Goal: Task Accomplishment & Management: Complete application form

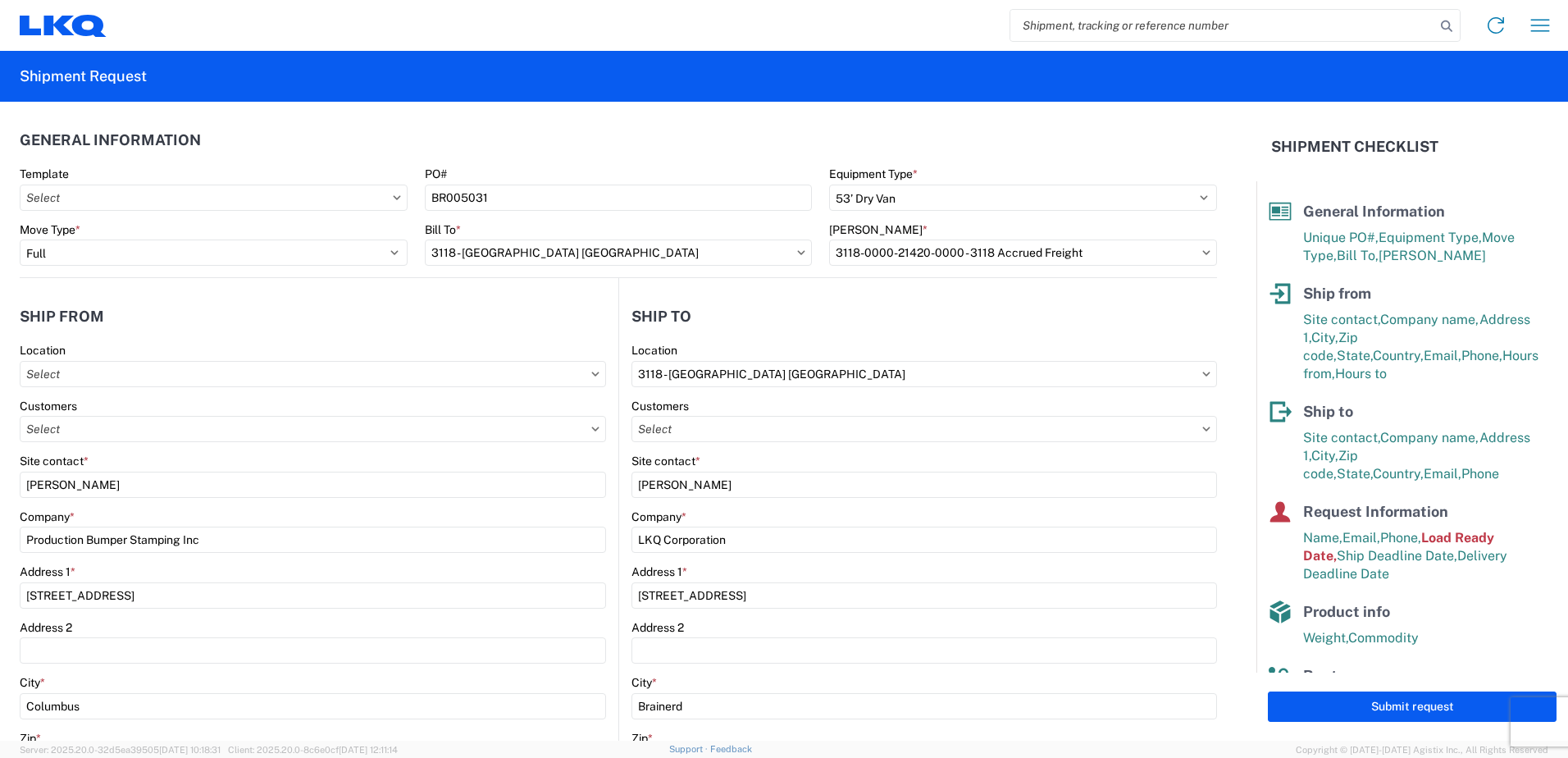
select select "STDV"
select select "FULL"
select select "OH"
select select "US"
select select "OH"
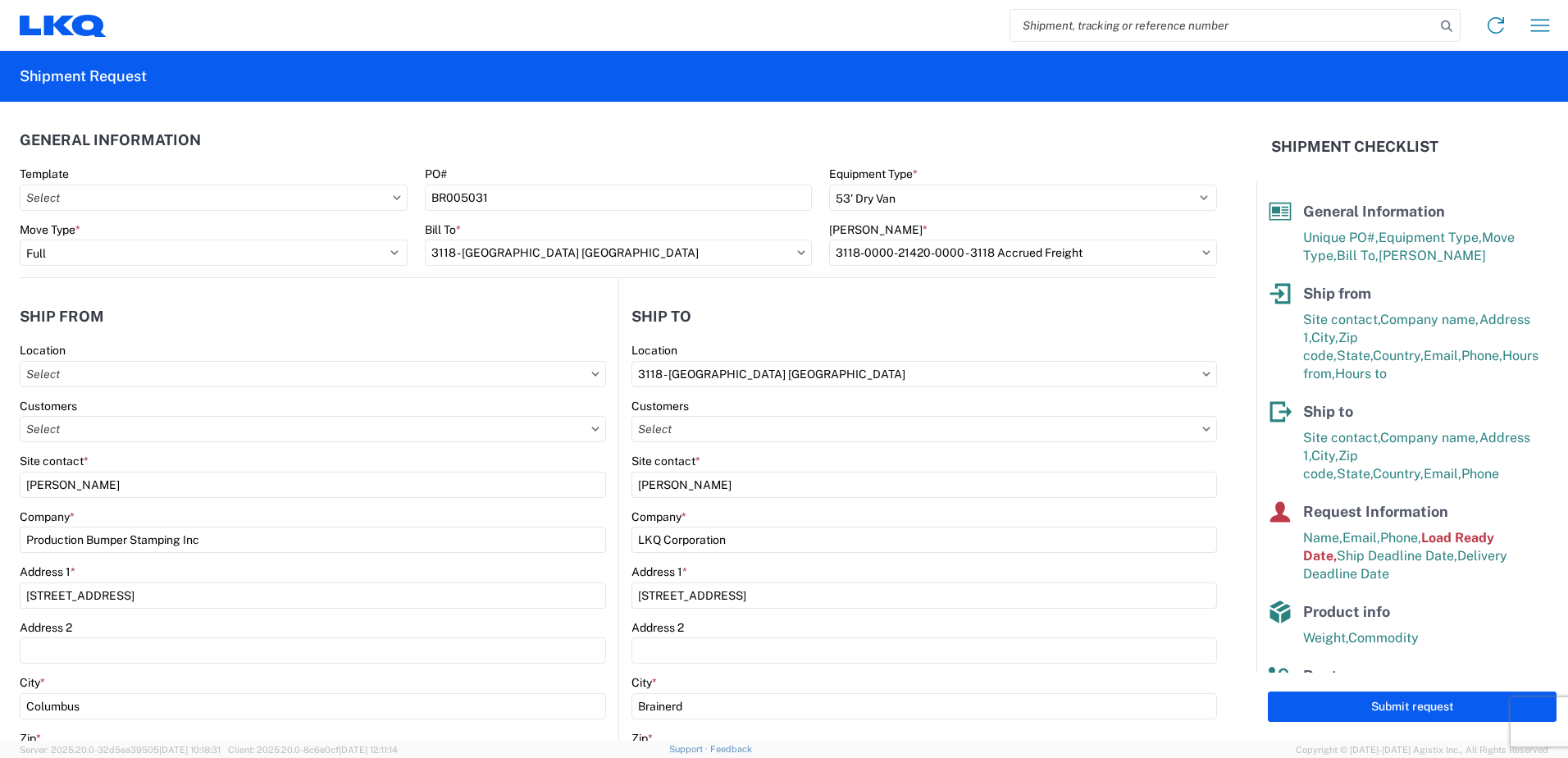
select select "US"
select select "LBS"
select select "IN"
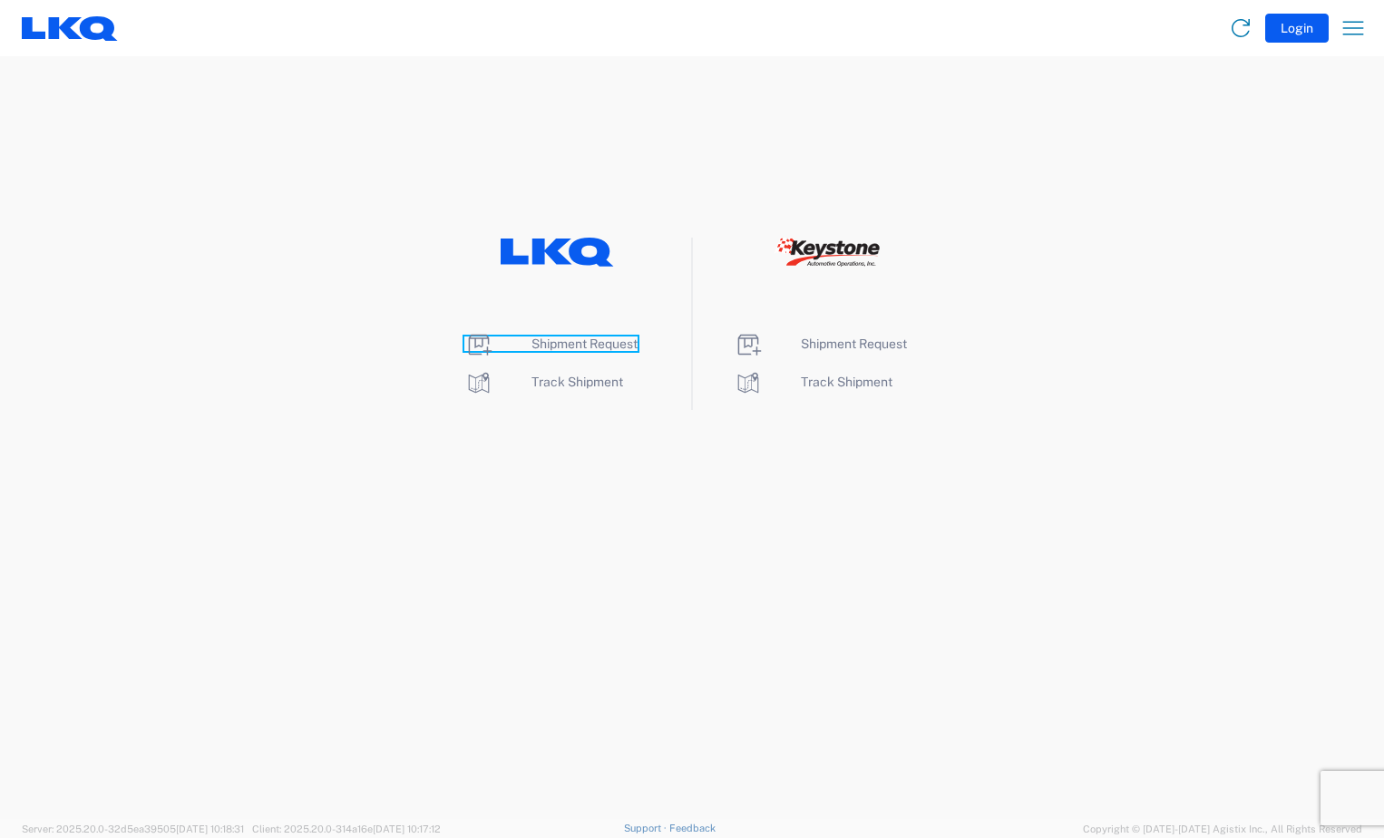
click at [580, 349] on span "Shipment Request" at bounding box center [584, 343] width 106 height 15
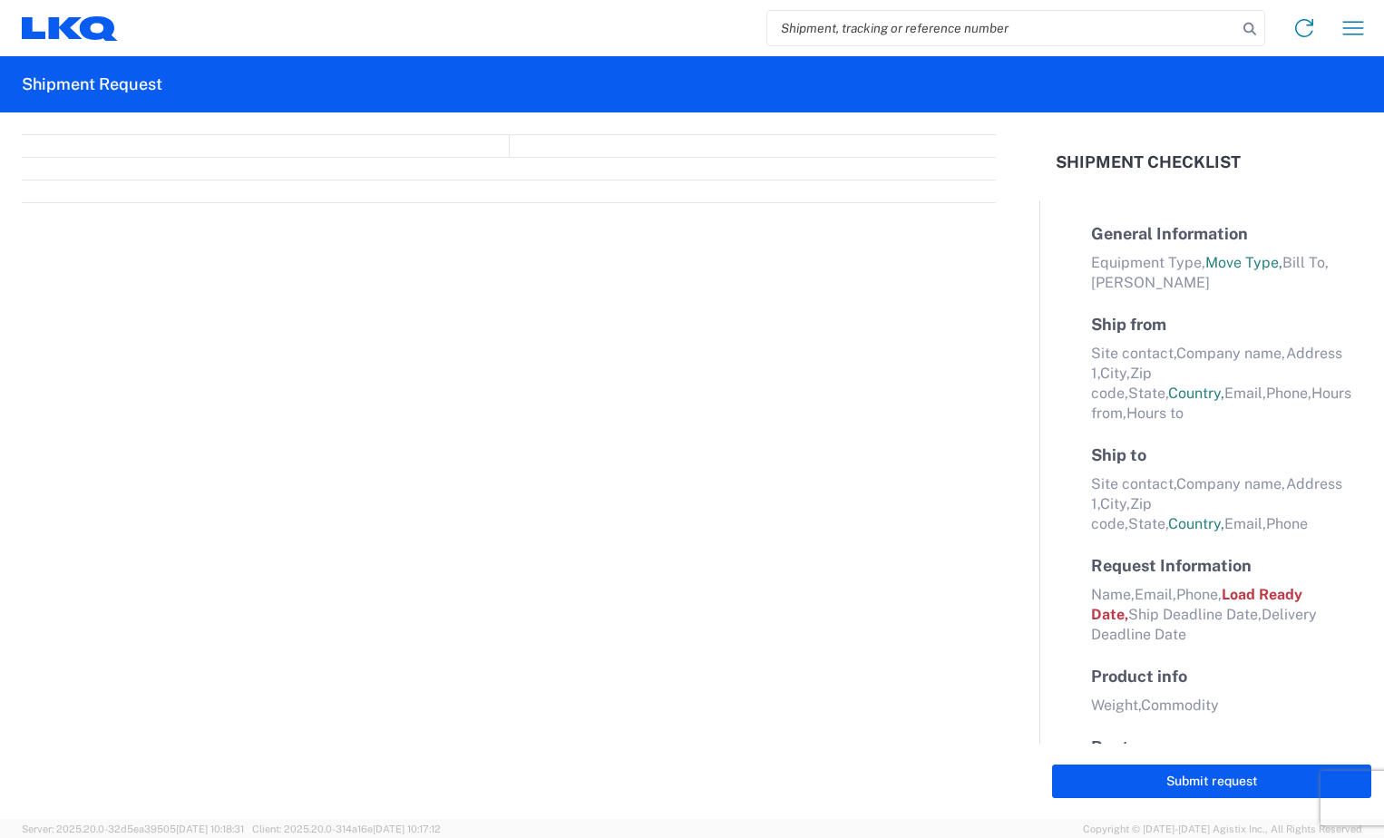
select select "FULL"
select select "LBS"
select select "IN"
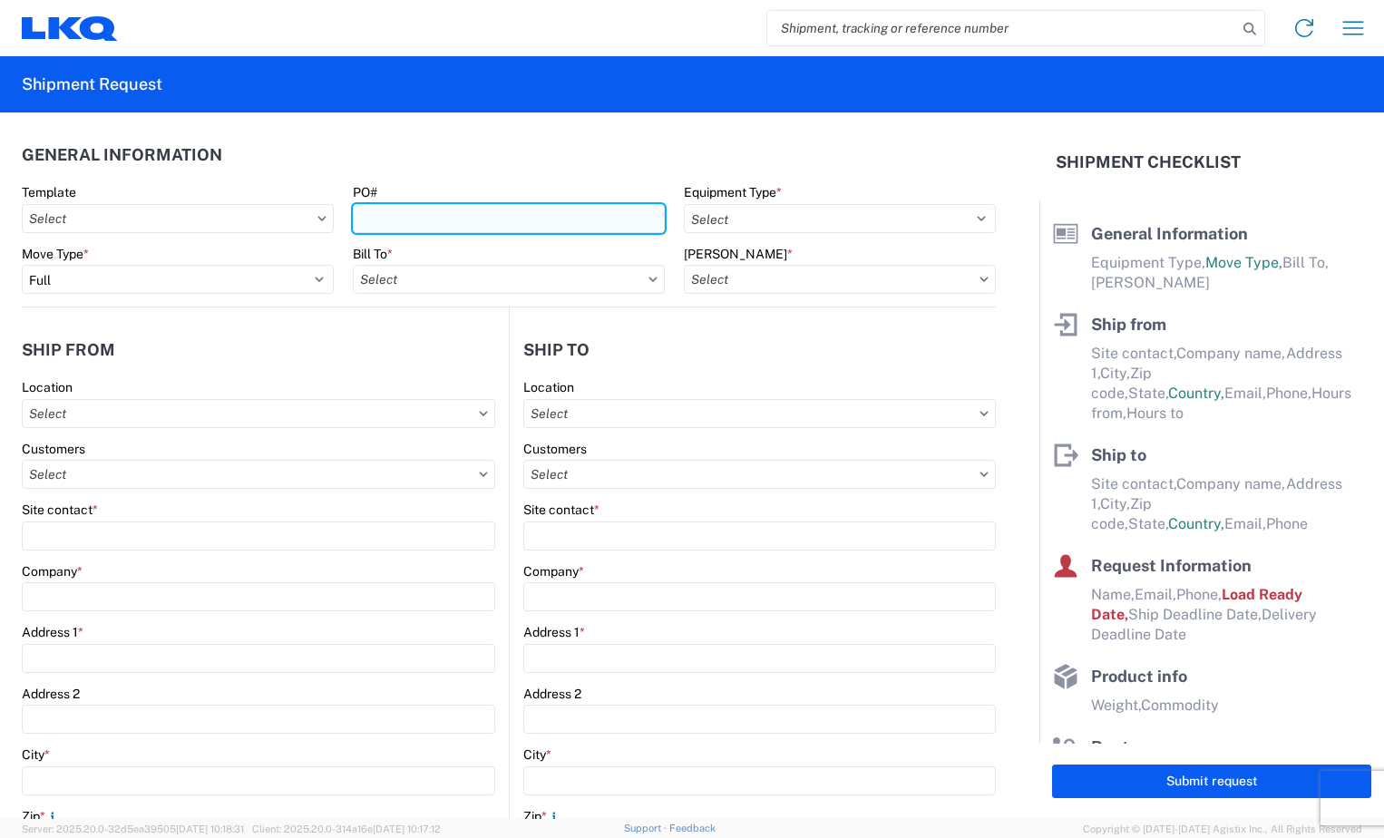
click at [471, 222] on input "PO#" at bounding box center [509, 218] width 312 height 29
type input "BR005031"
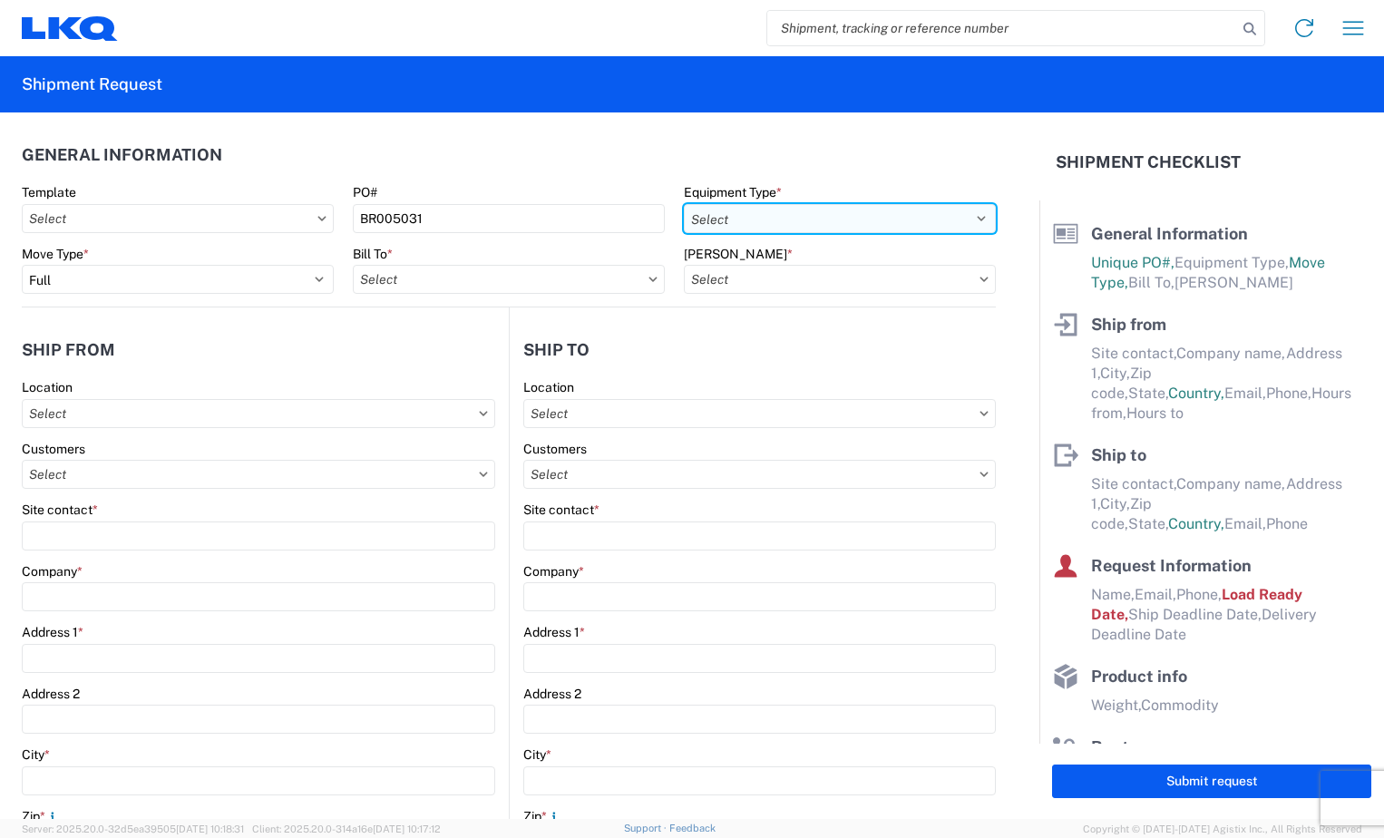
click at [785, 217] on select "Select 53’ Dry Van Flatbed Dropdeck (van) Lowboy (flatbed) Rail" at bounding box center [840, 218] width 312 height 29
select select "STDV"
click at [684, 204] on select "Select 53’ Dry Van Flatbed Dropdeck (van) Lowboy (flatbed) Rail" at bounding box center [840, 218] width 312 height 29
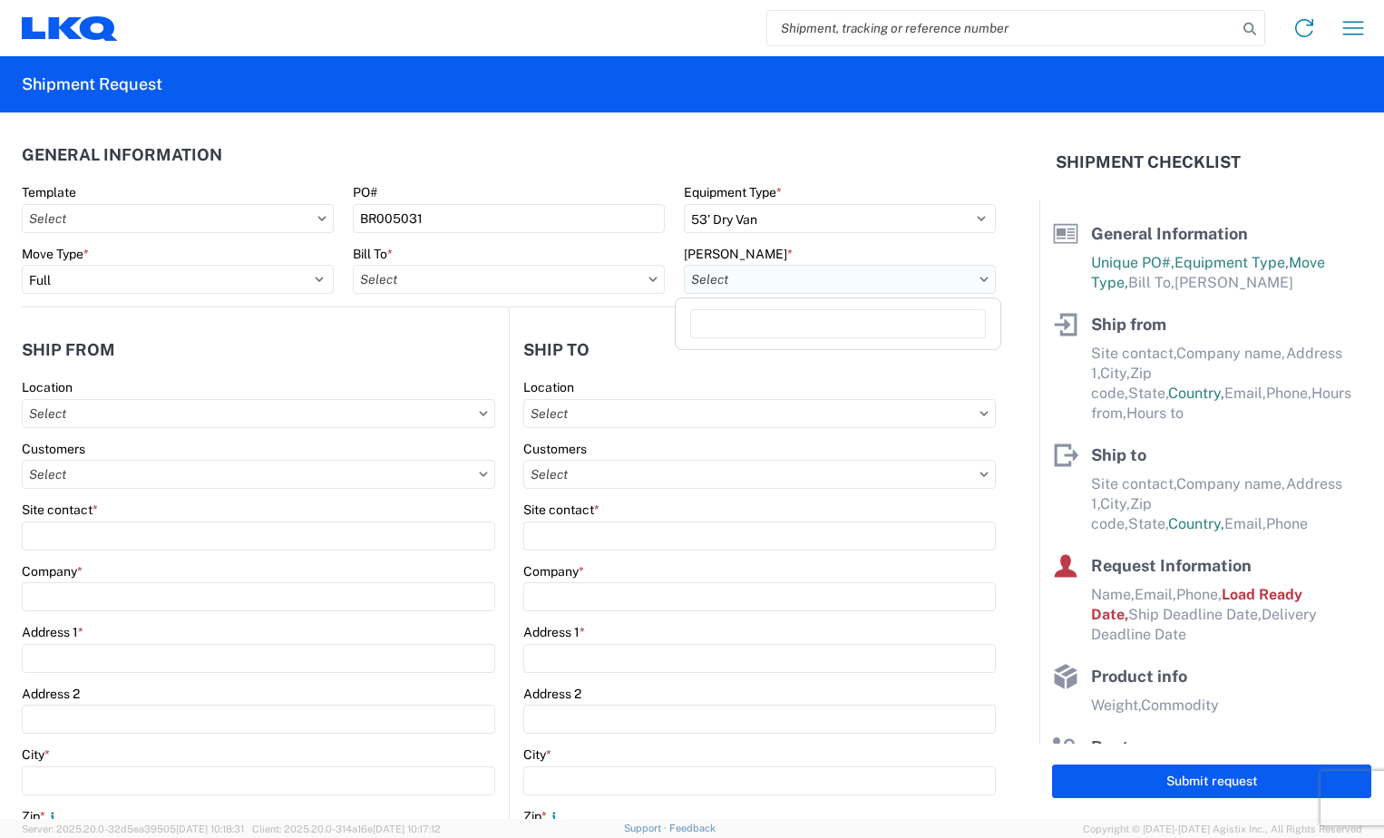
click at [800, 288] on input "text" at bounding box center [840, 279] width 312 height 29
click at [575, 286] on input "text" at bounding box center [509, 279] width 312 height 29
type input "3118"
click at [527, 361] on div "3118 - [GEOGRAPHIC_DATA] [GEOGRAPHIC_DATA]" at bounding box center [511, 359] width 317 height 29
type input "3118 - [GEOGRAPHIC_DATA] [GEOGRAPHIC_DATA]"
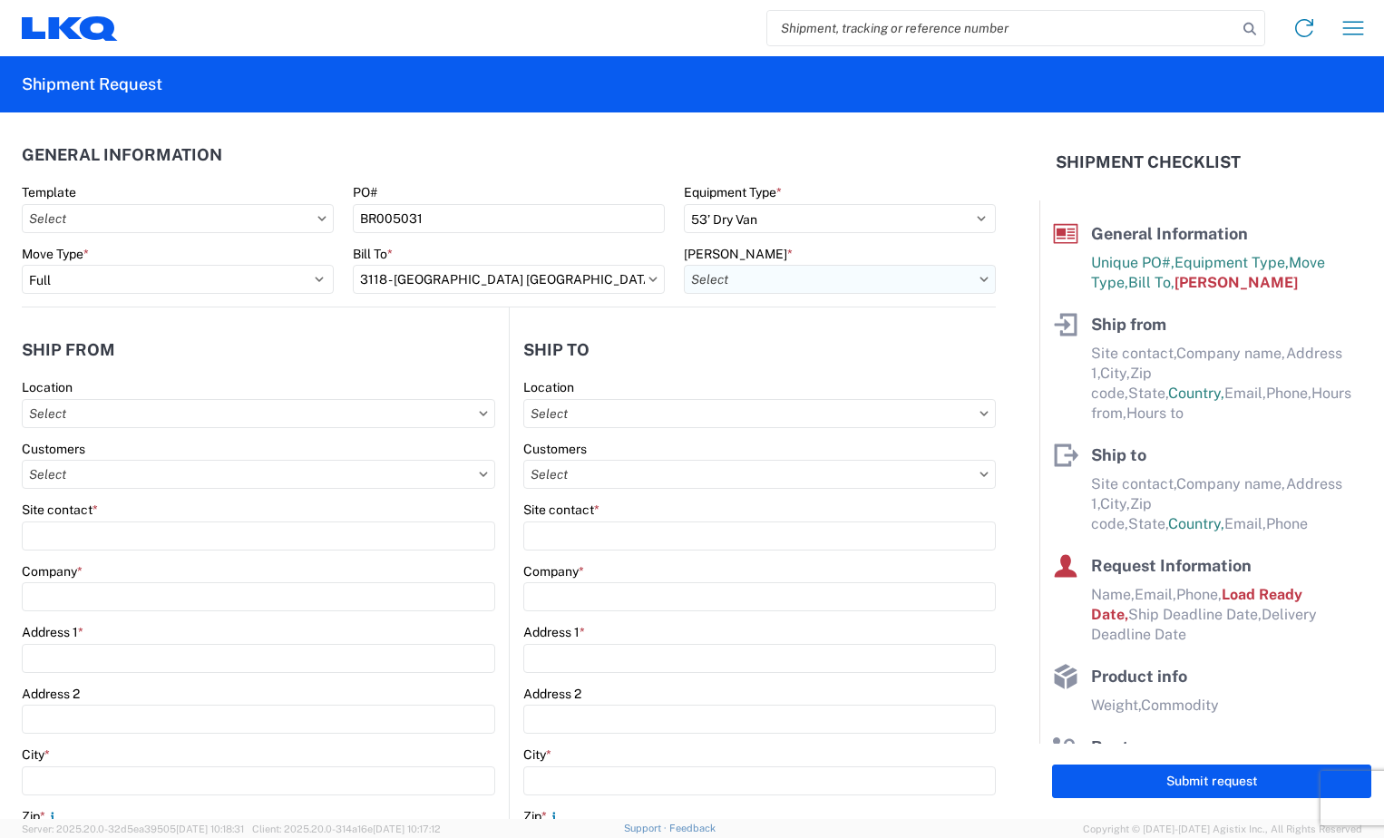
click at [957, 279] on input "text" at bounding box center [840, 279] width 312 height 29
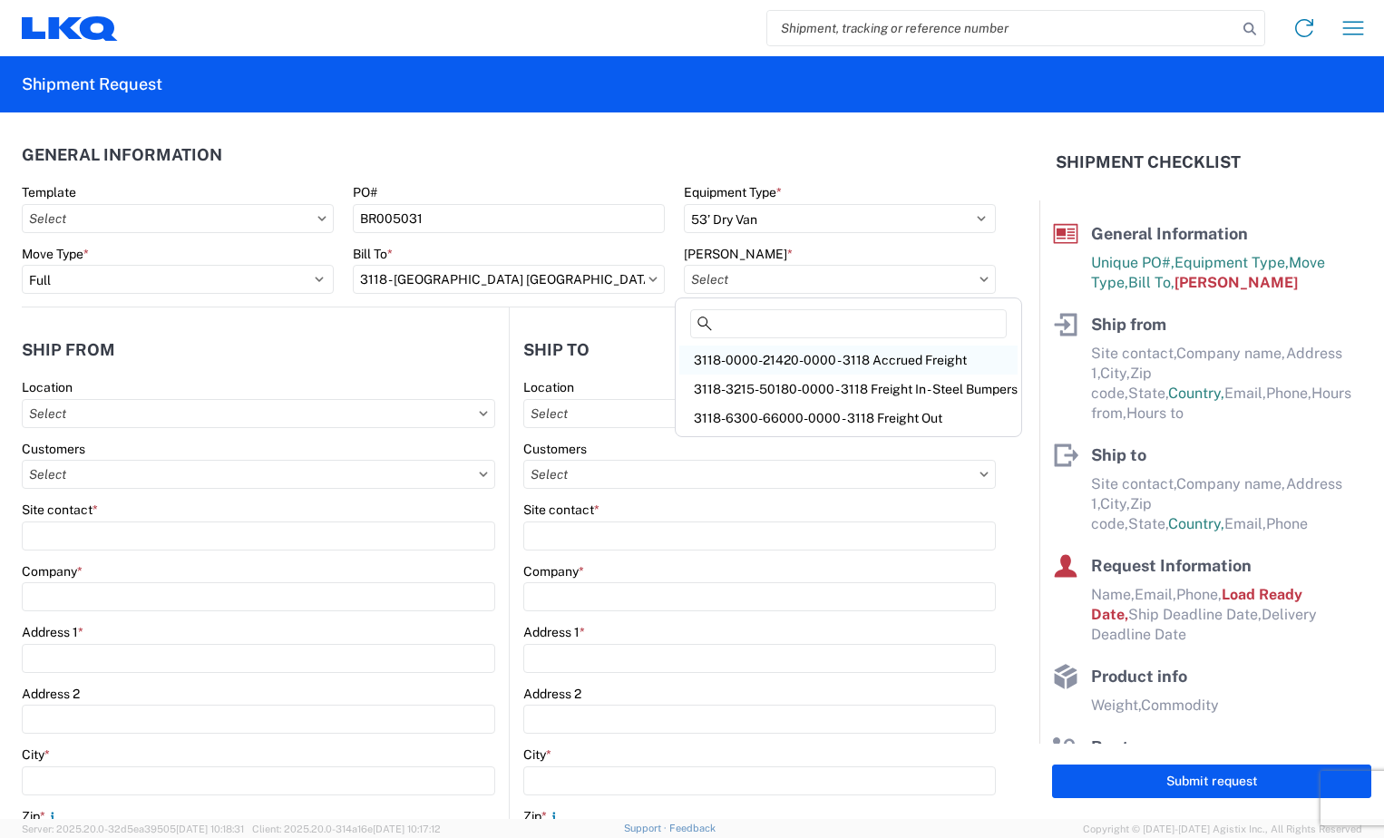
click at [880, 356] on div "3118-0000-21420-0000 - 3118 Accrued Freight" at bounding box center [848, 359] width 338 height 29
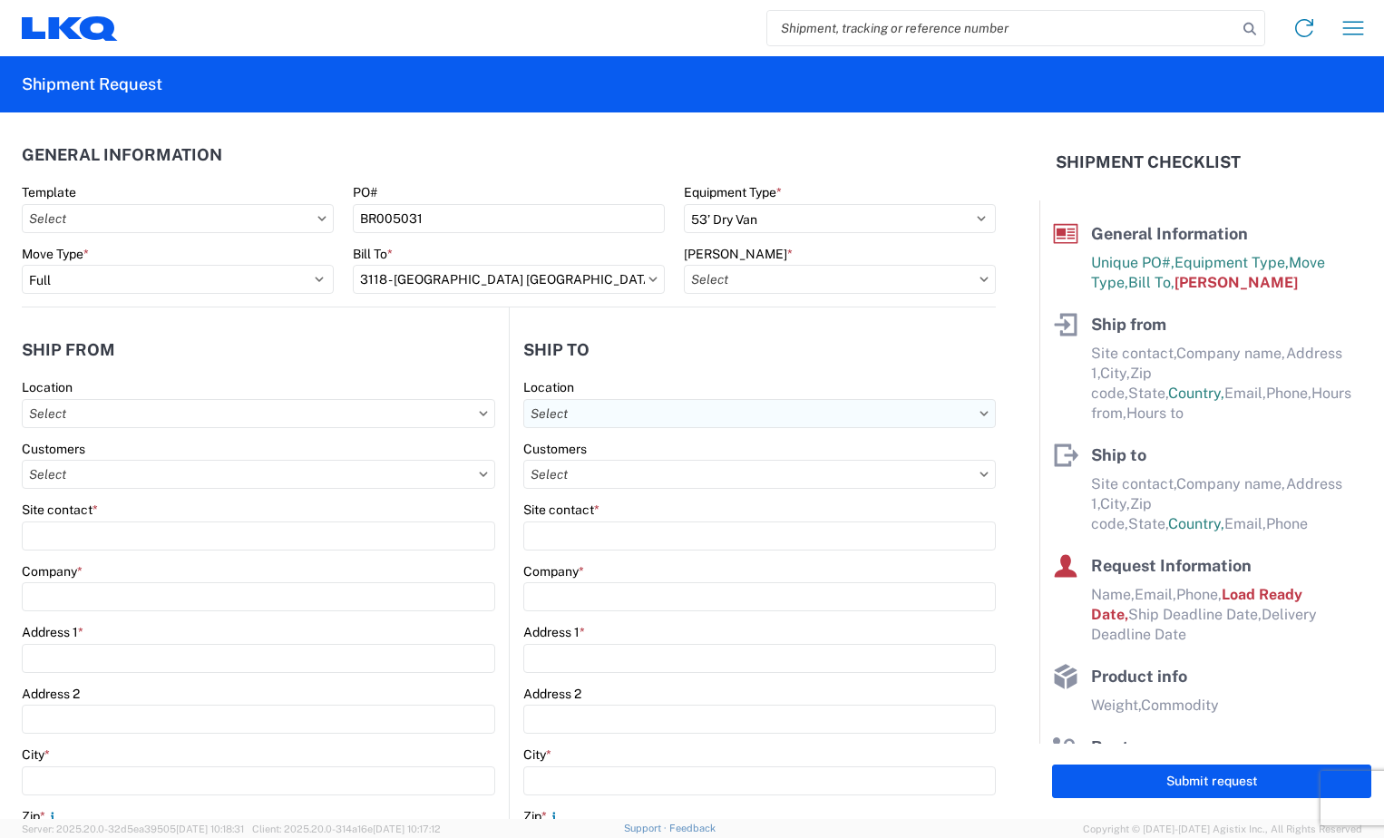
type input "3118-0000-21420-0000 - 3118 Accrued Freight"
click at [964, 414] on input "text" at bounding box center [759, 413] width 472 height 29
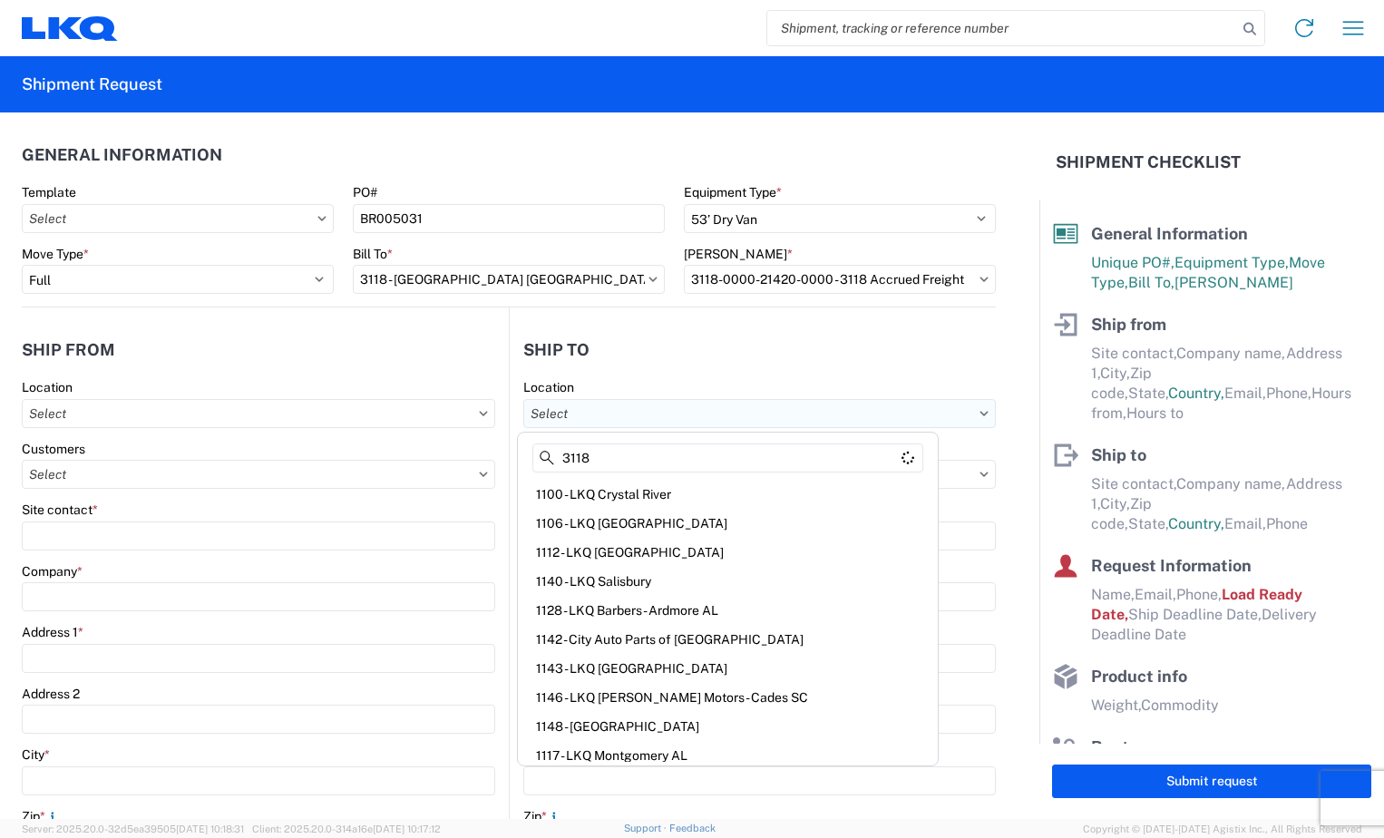
type input "3118"
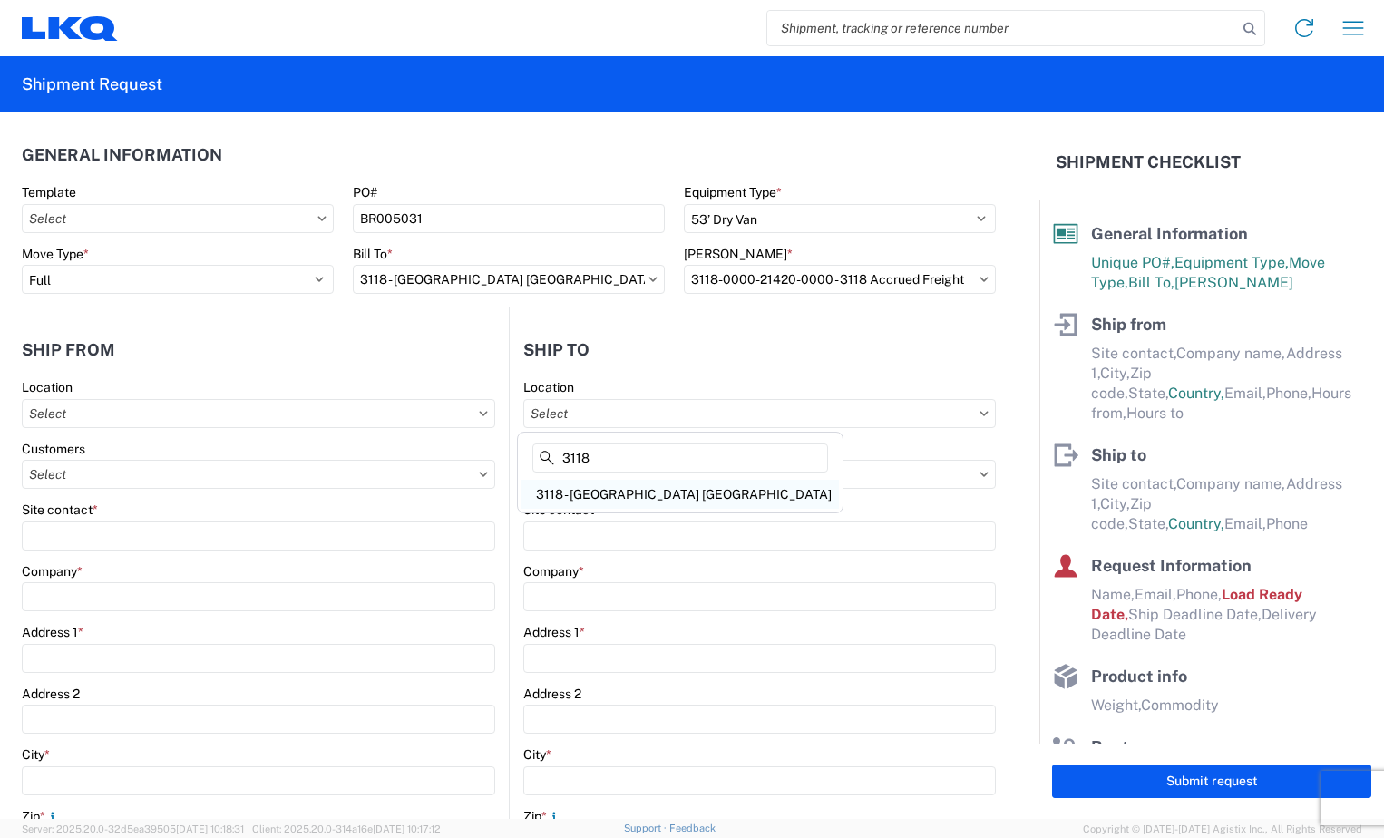
click at [715, 501] on div "3118 - [GEOGRAPHIC_DATA] [GEOGRAPHIC_DATA]" at bounding box center [679, 494] width 317 height 29
type input "3118 - [GEOGRAPHIC_DATA] [GEOGRAPHIC_DATA]"
type input "LKQ Corporation"
type input "[STREET_ADDRESS]"
type input "Brainerd"
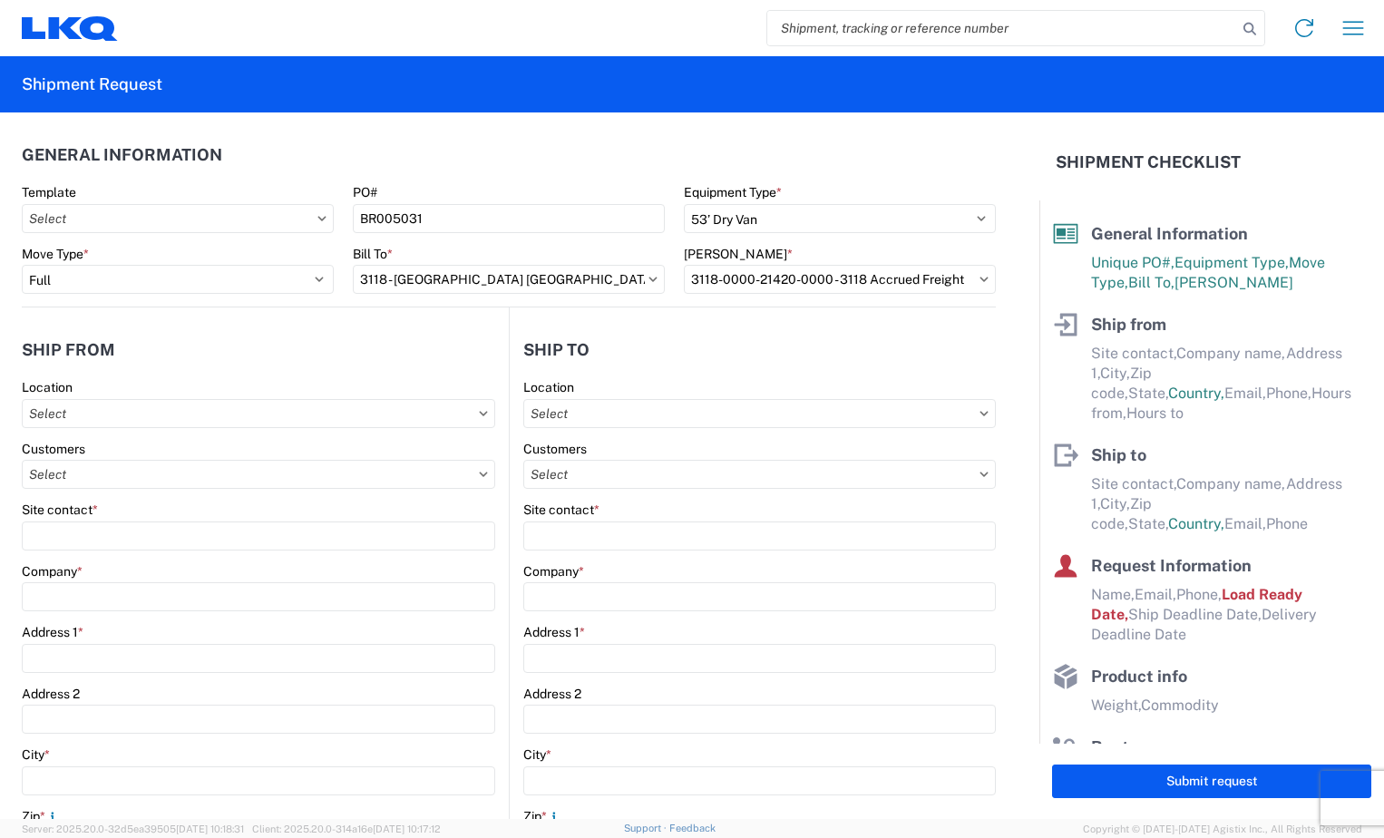
type input "56401"
select select "US"
type input "07:00"
type input "16:30"
select select
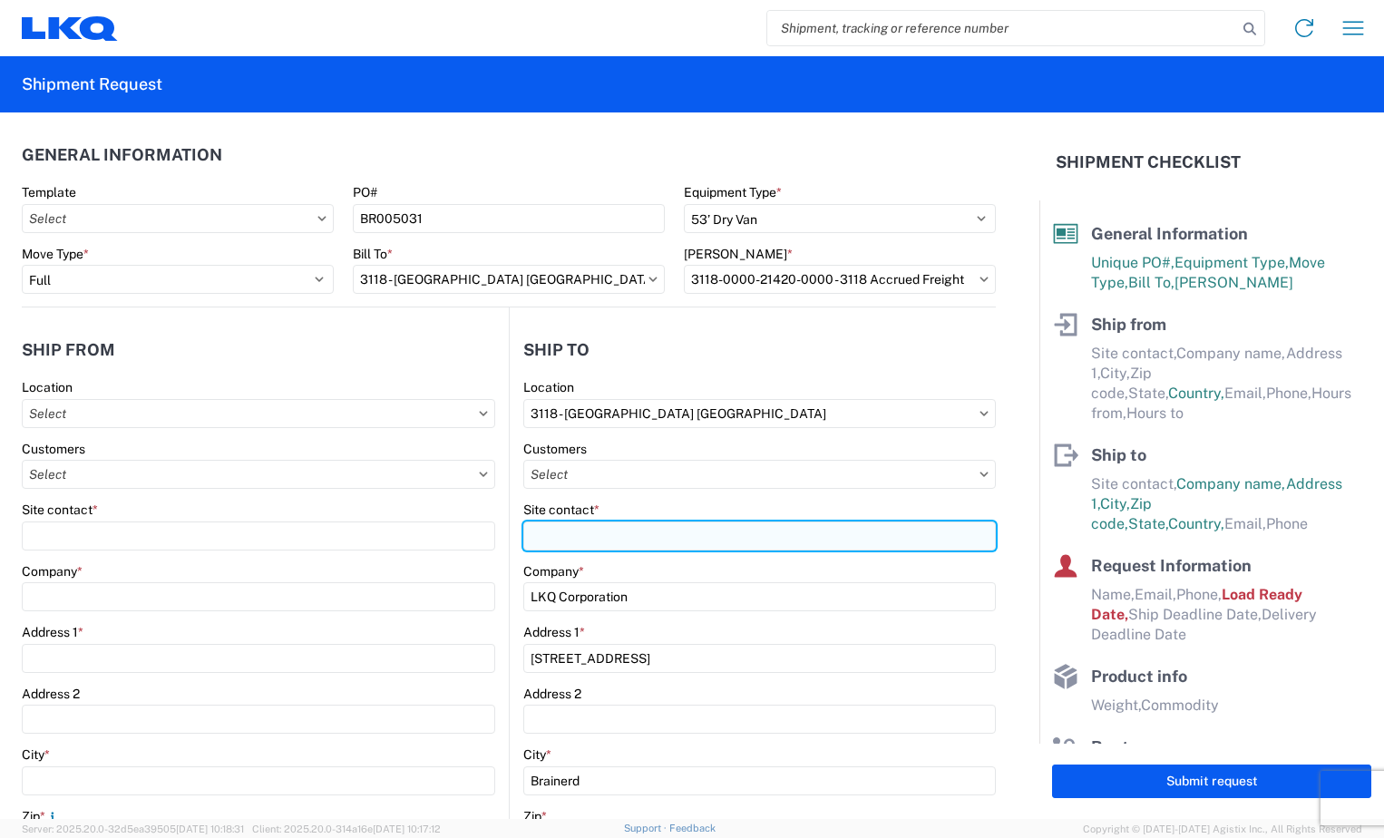
click at [627, 536] on input "Site contact *" at bounding box center [759, 535] width 472 height 29
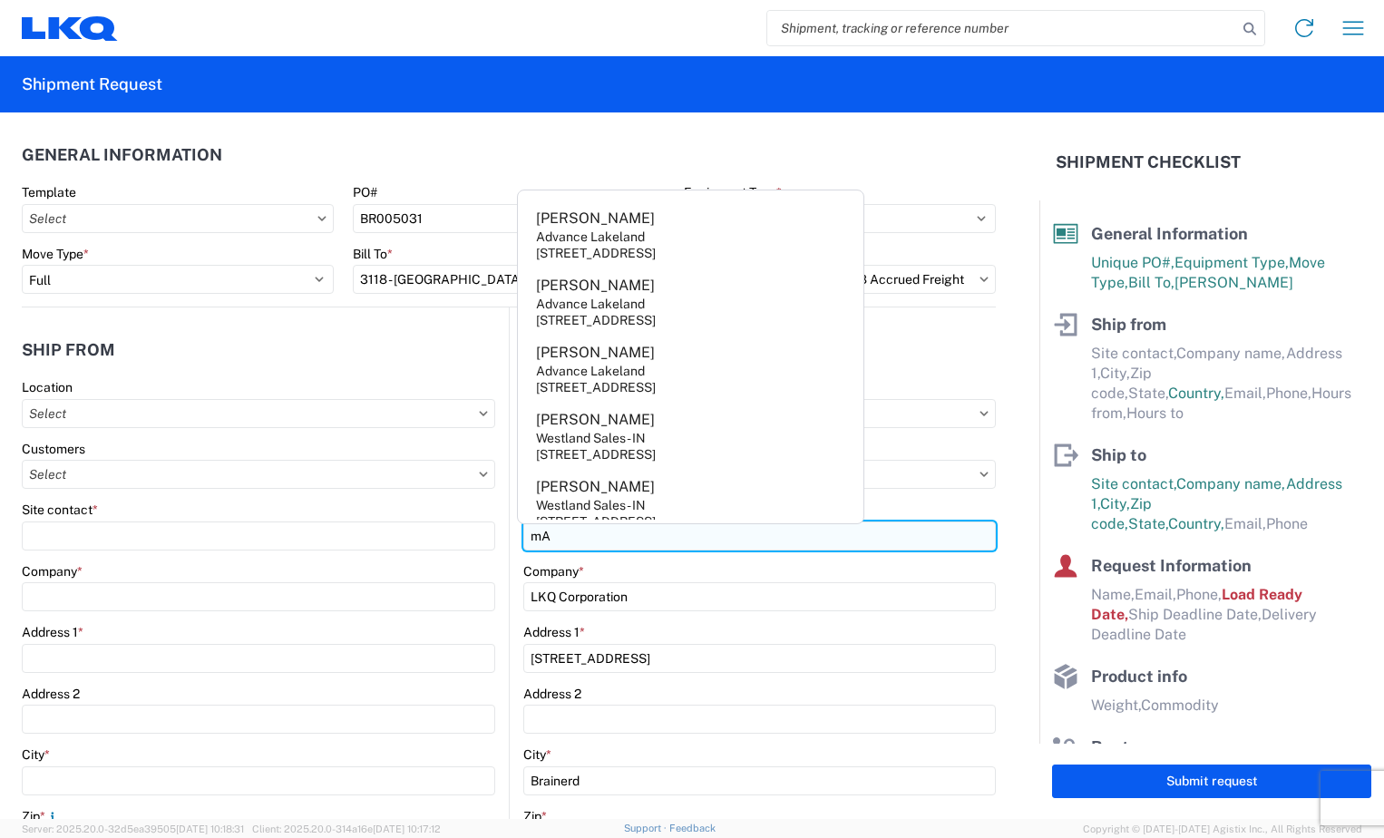
type input "m"
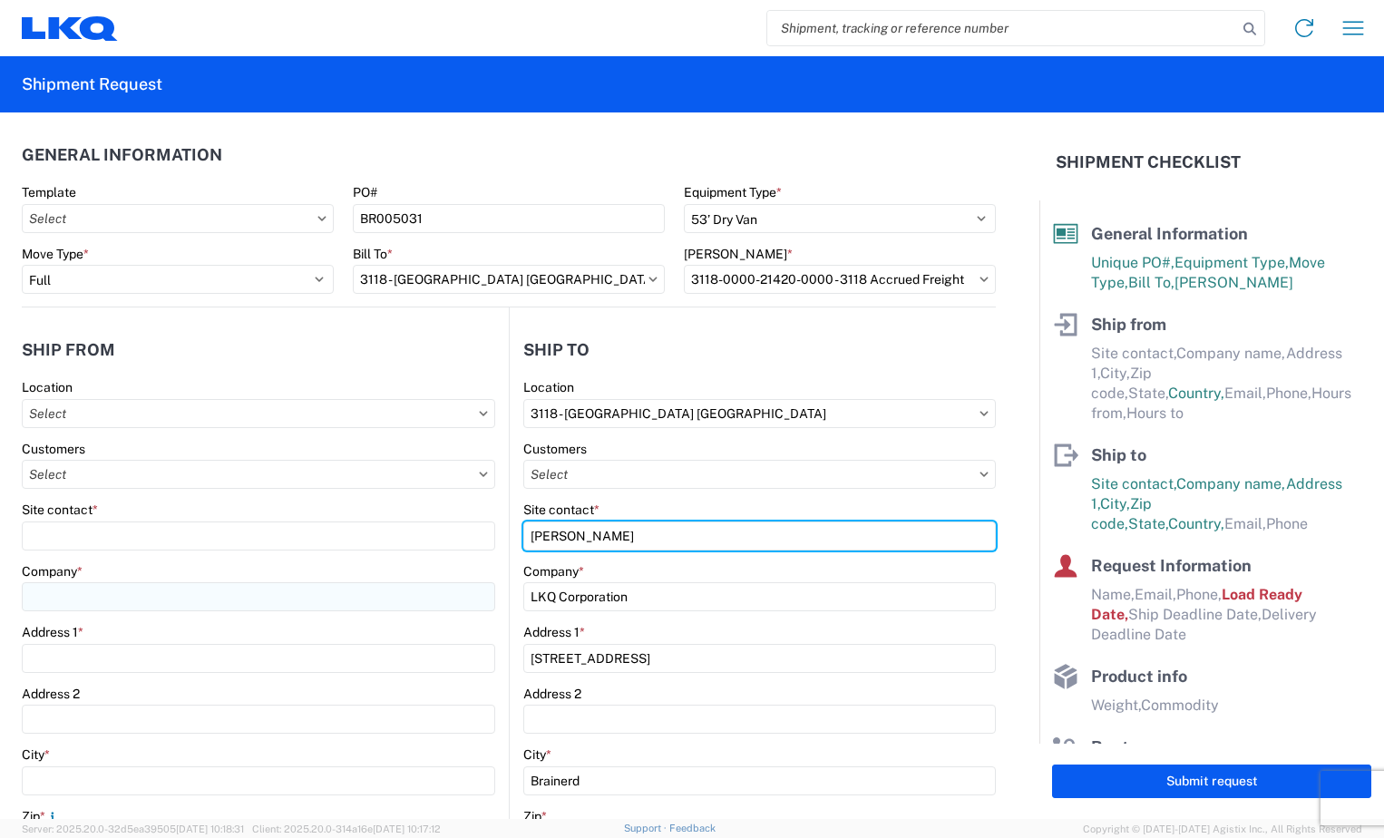
type input "[PERSON_NAME]"
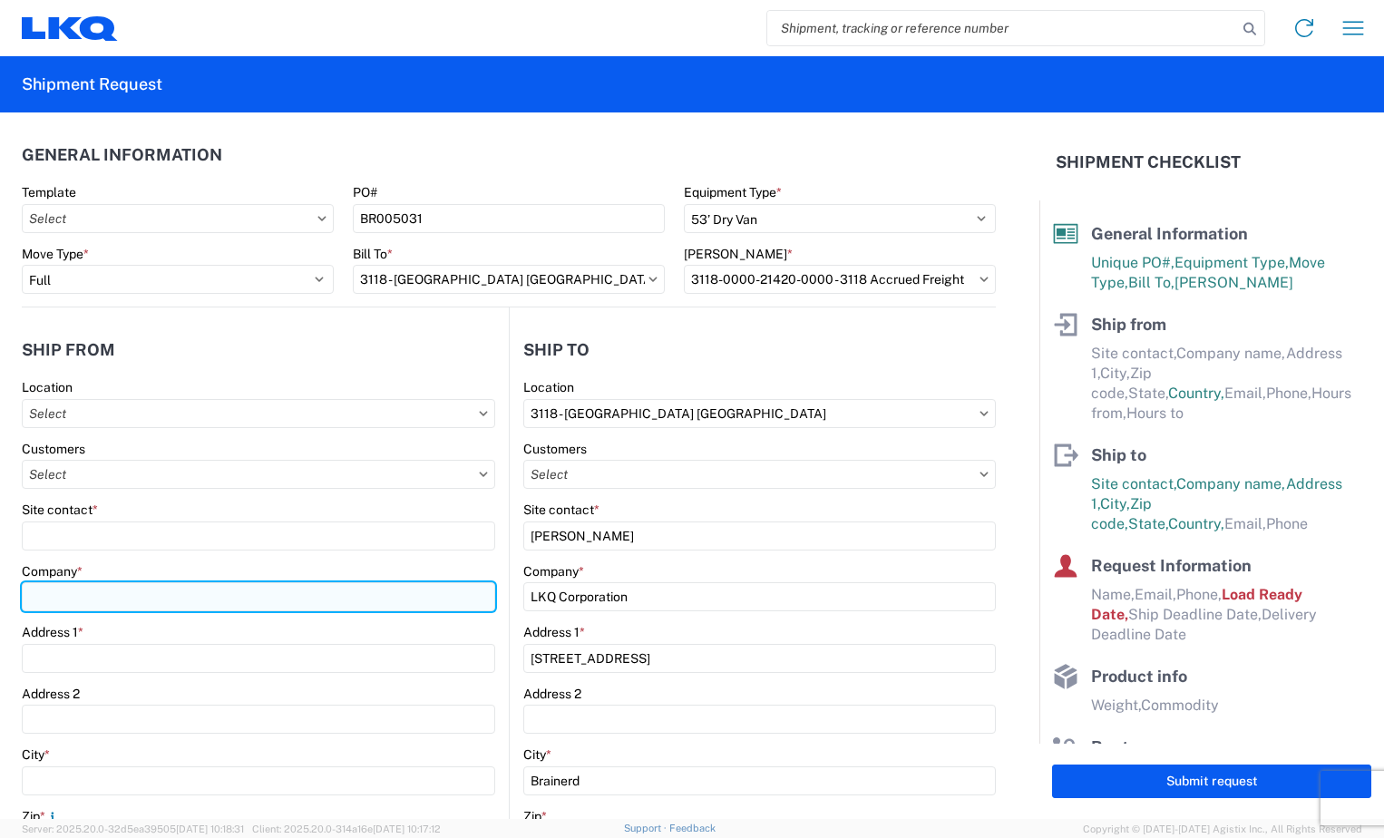
click at [189, 591] on input "Company *" at bounding box center [258, 596] width 473 height 29
type input "Production Bumper Stamping Inc"
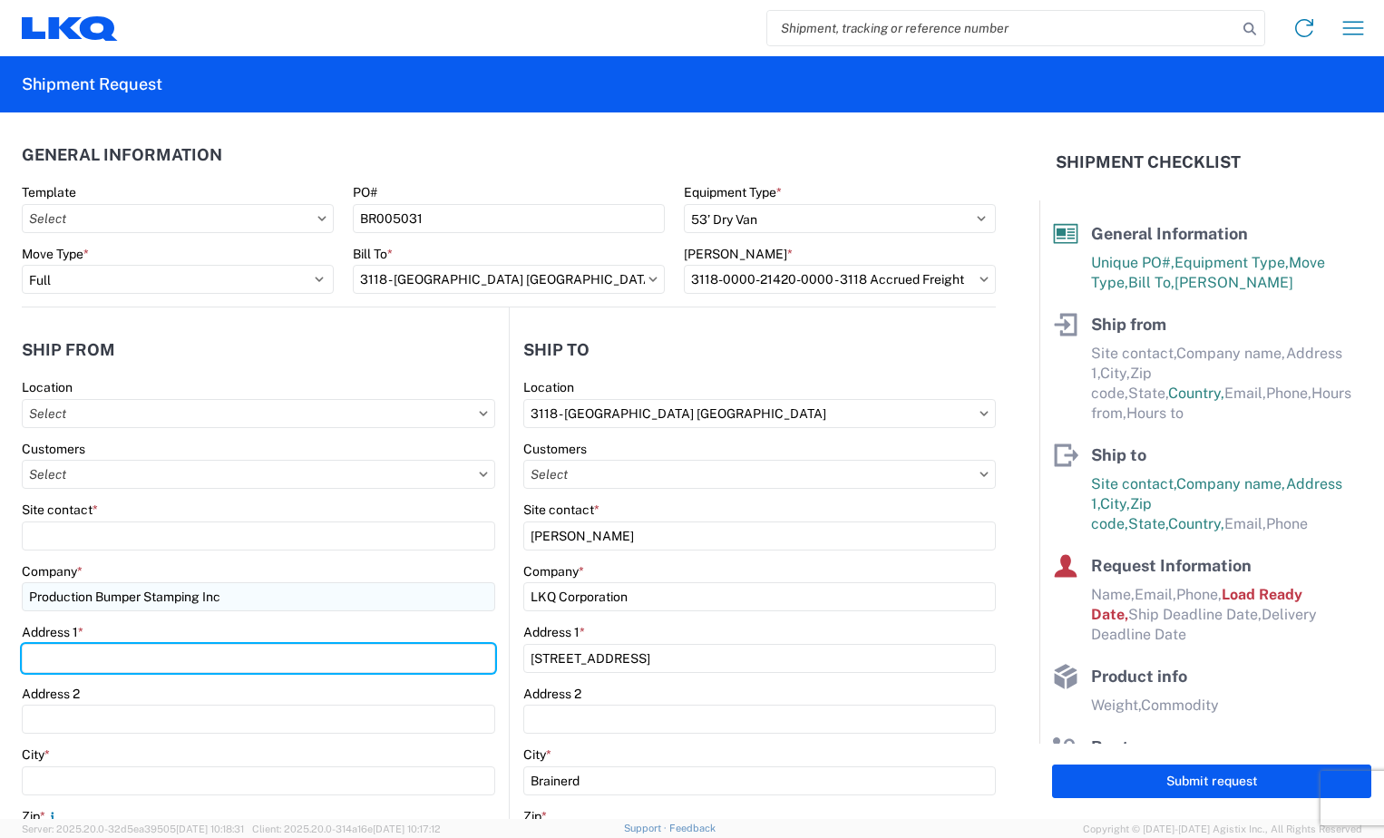
type input "[STREET_ADDRESS]"
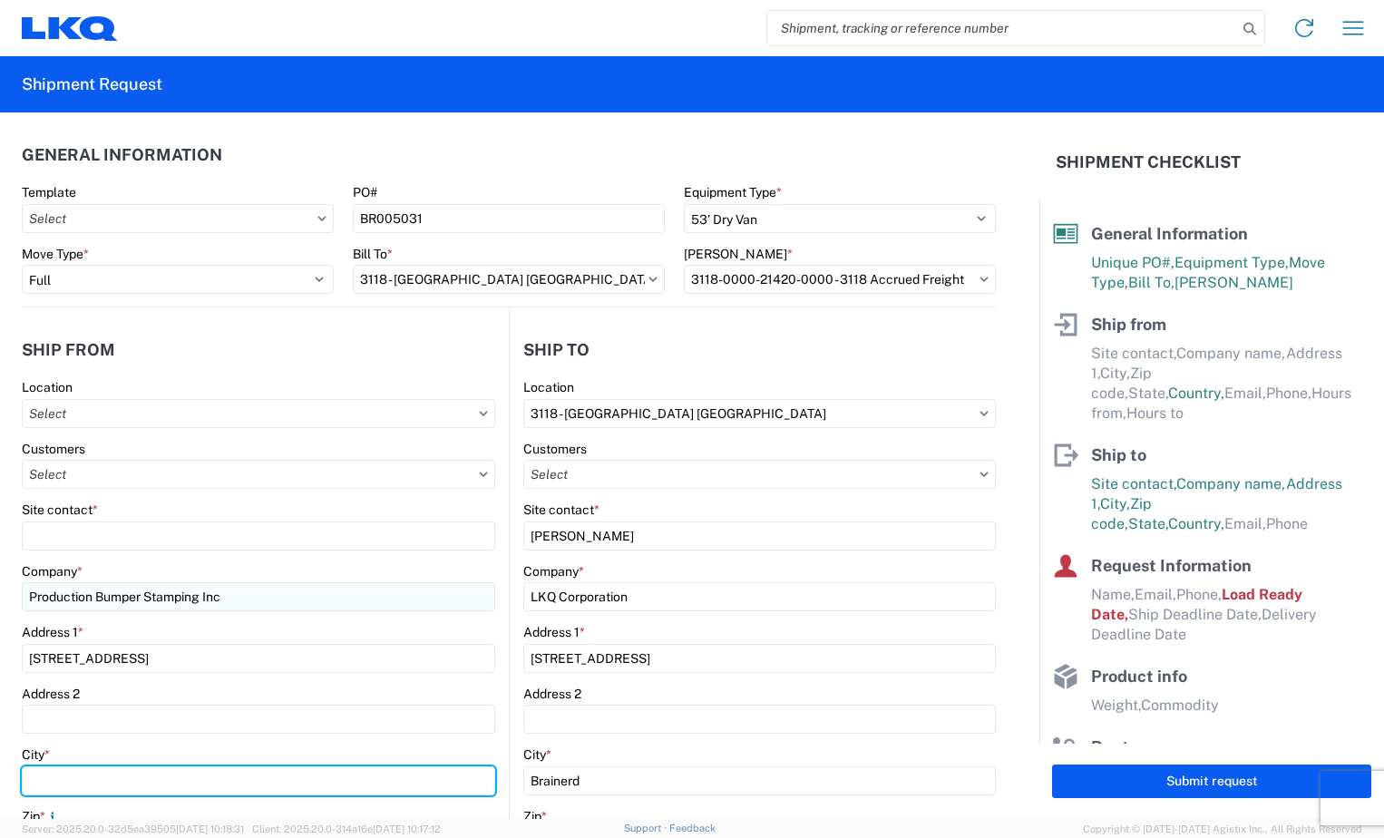
type input "Columbus"
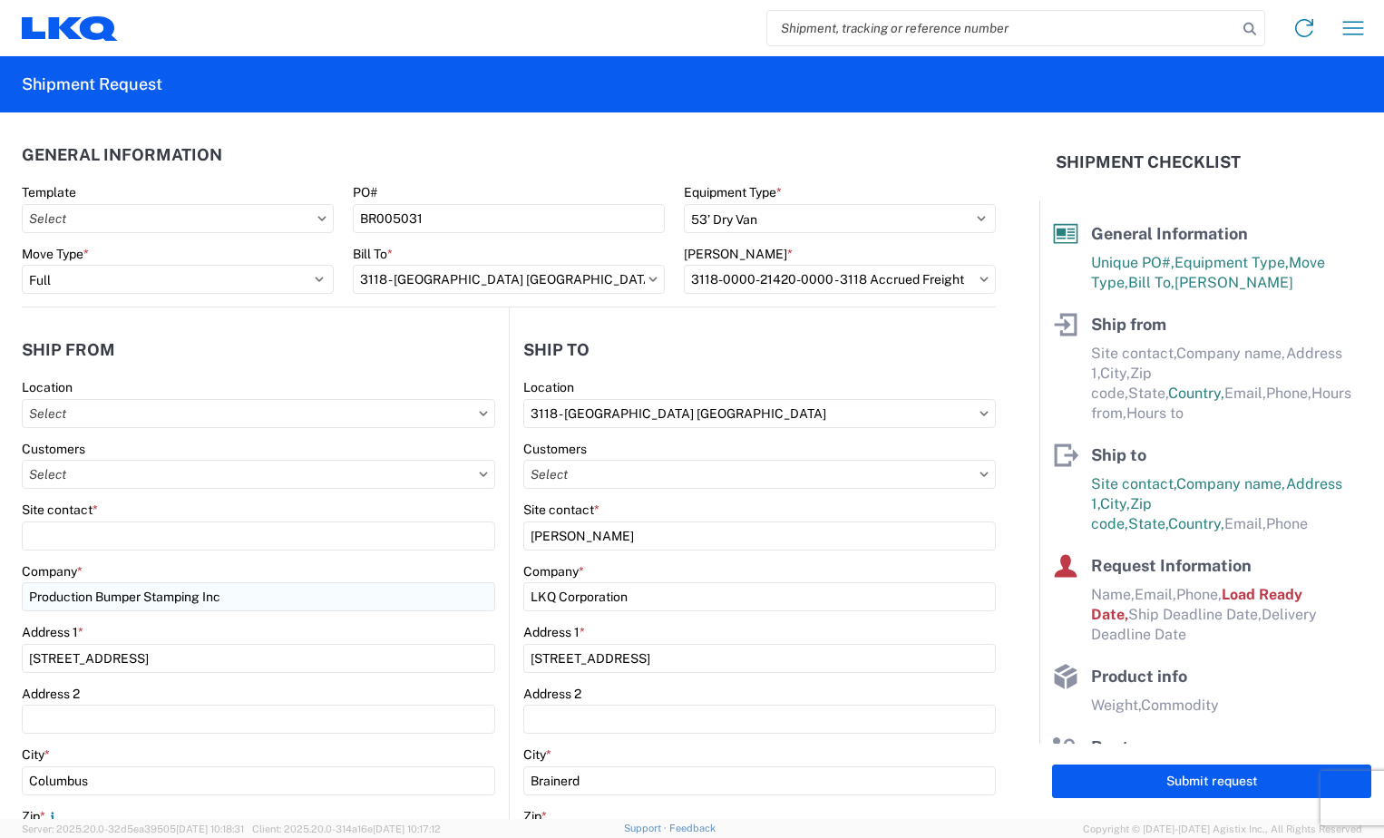
type input "43207"
select select "OH"
type input "[EMAIL_ADDRESS][DOMAIN_NAME]"
type input "2188299664"
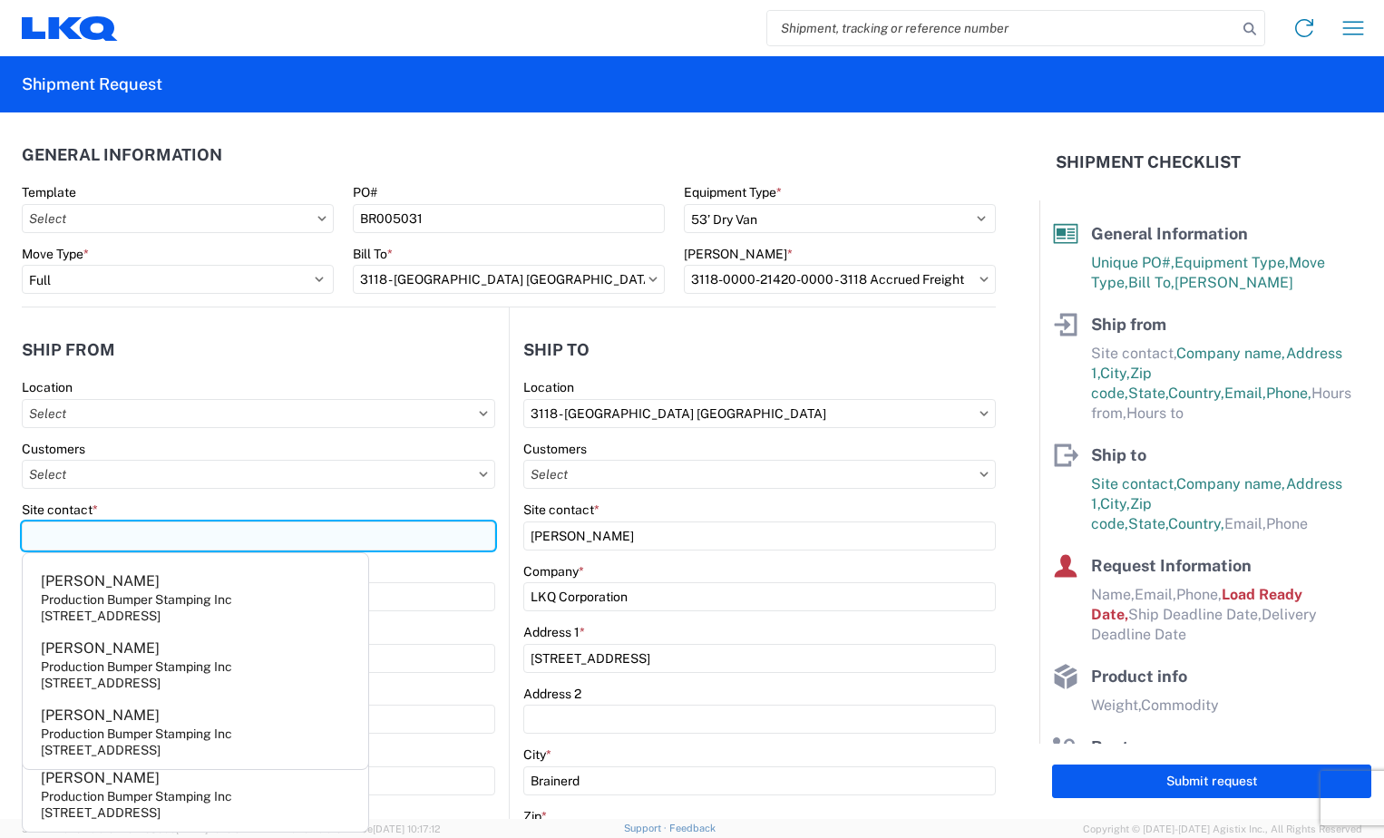
click at [160, 542] on input "Site contact *" at bounding box center [258, 535] width 473 height 29
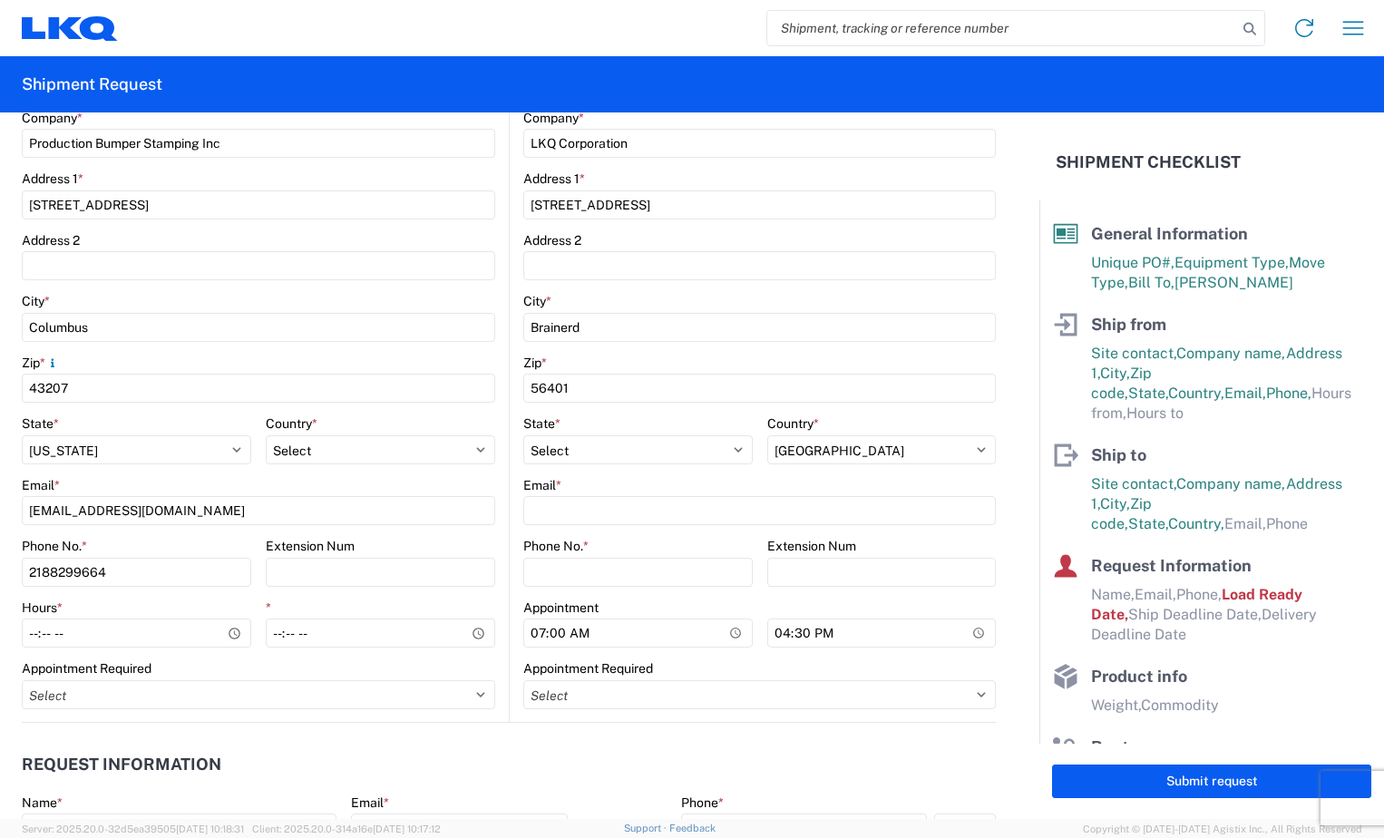
scroll to position [544, 0]
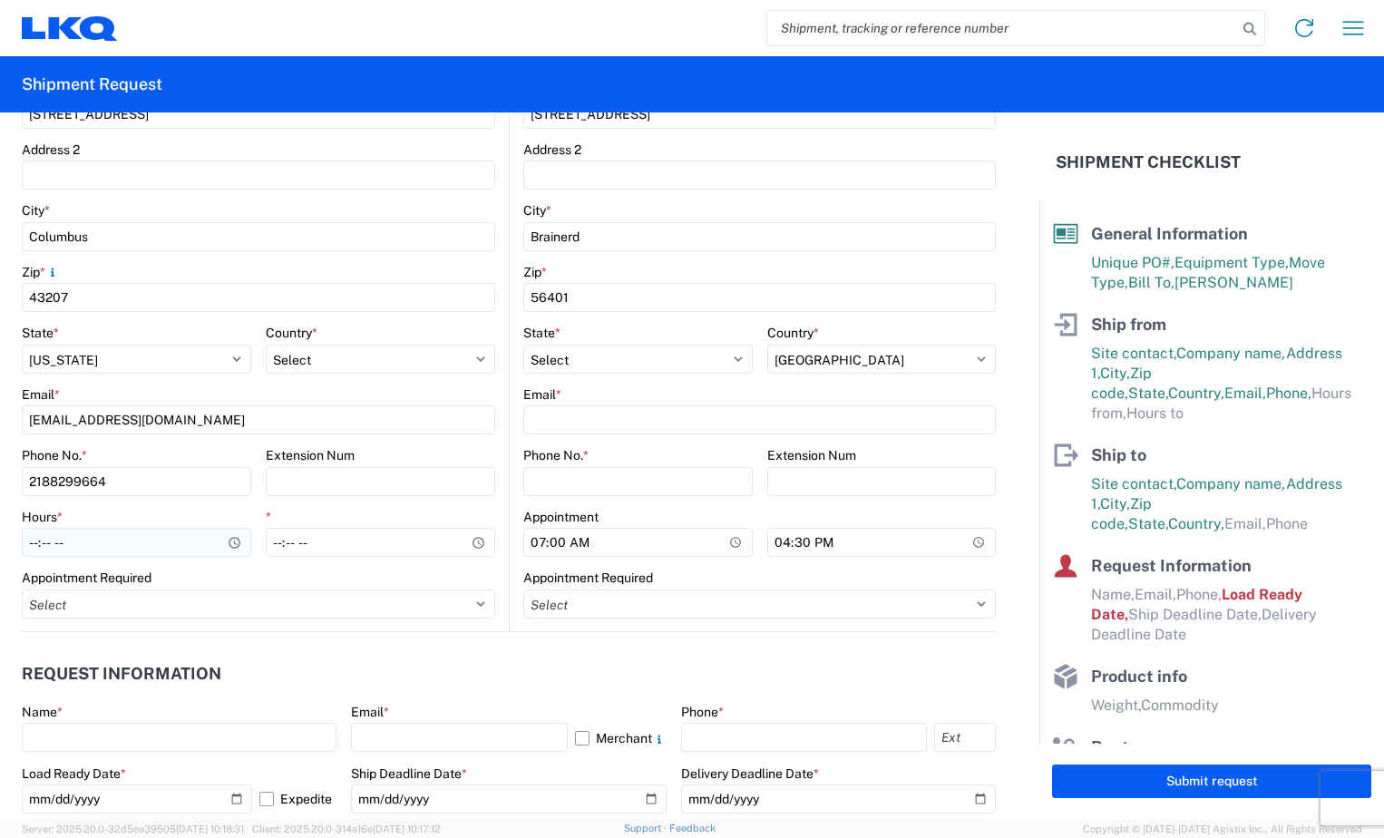
type input "[PERSON_NAME]"
click at [34, 553] on input "Hours *" at bounding box center [136, 542] width 229 height 29
type input "06:00"
click at [277, 548] on input "*" at bounding box center [380, 542] width 229 height 29
type input "08:00"
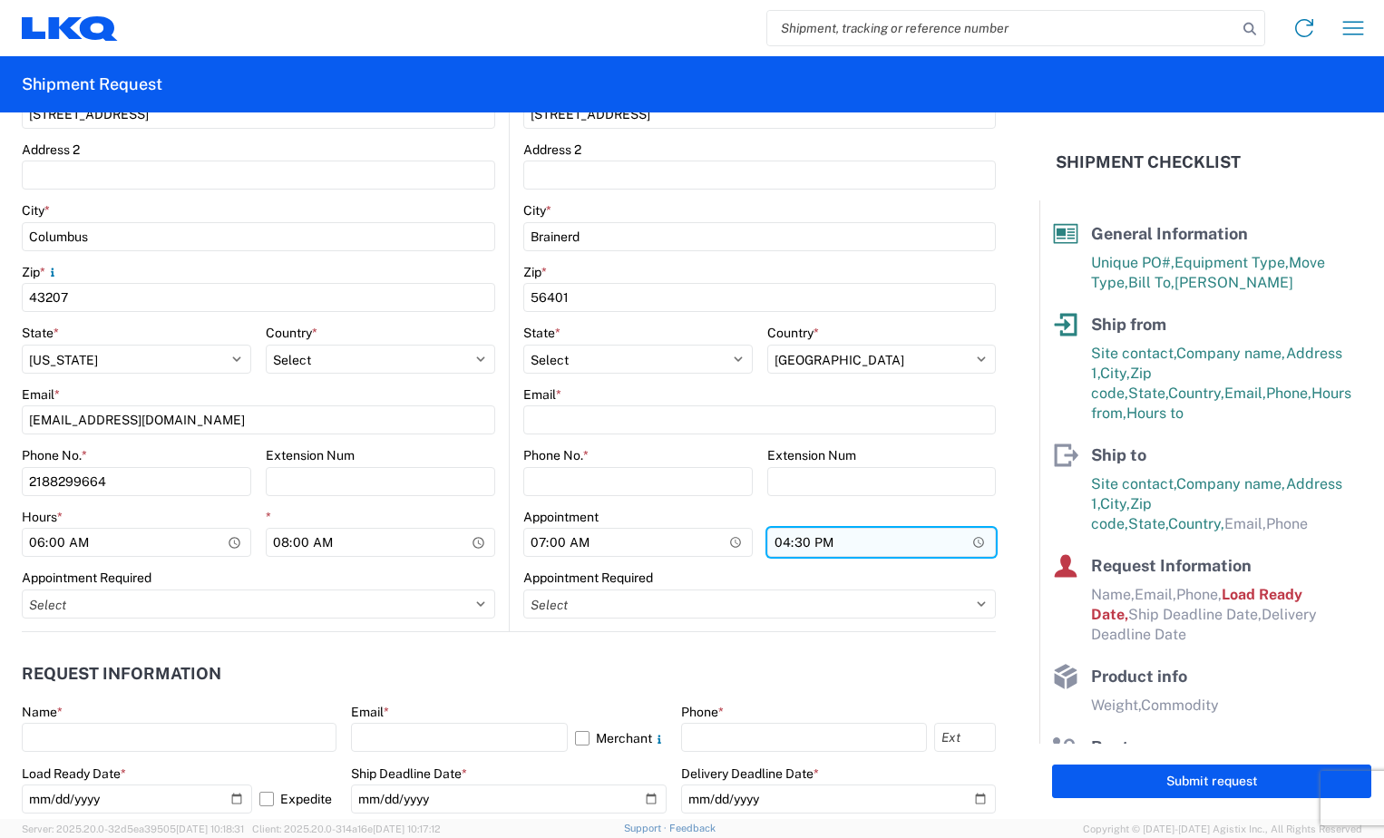
click at [767, 550] on input "16:30" at bounding box center [881, 542] width 229 height 29
type input "12:00"
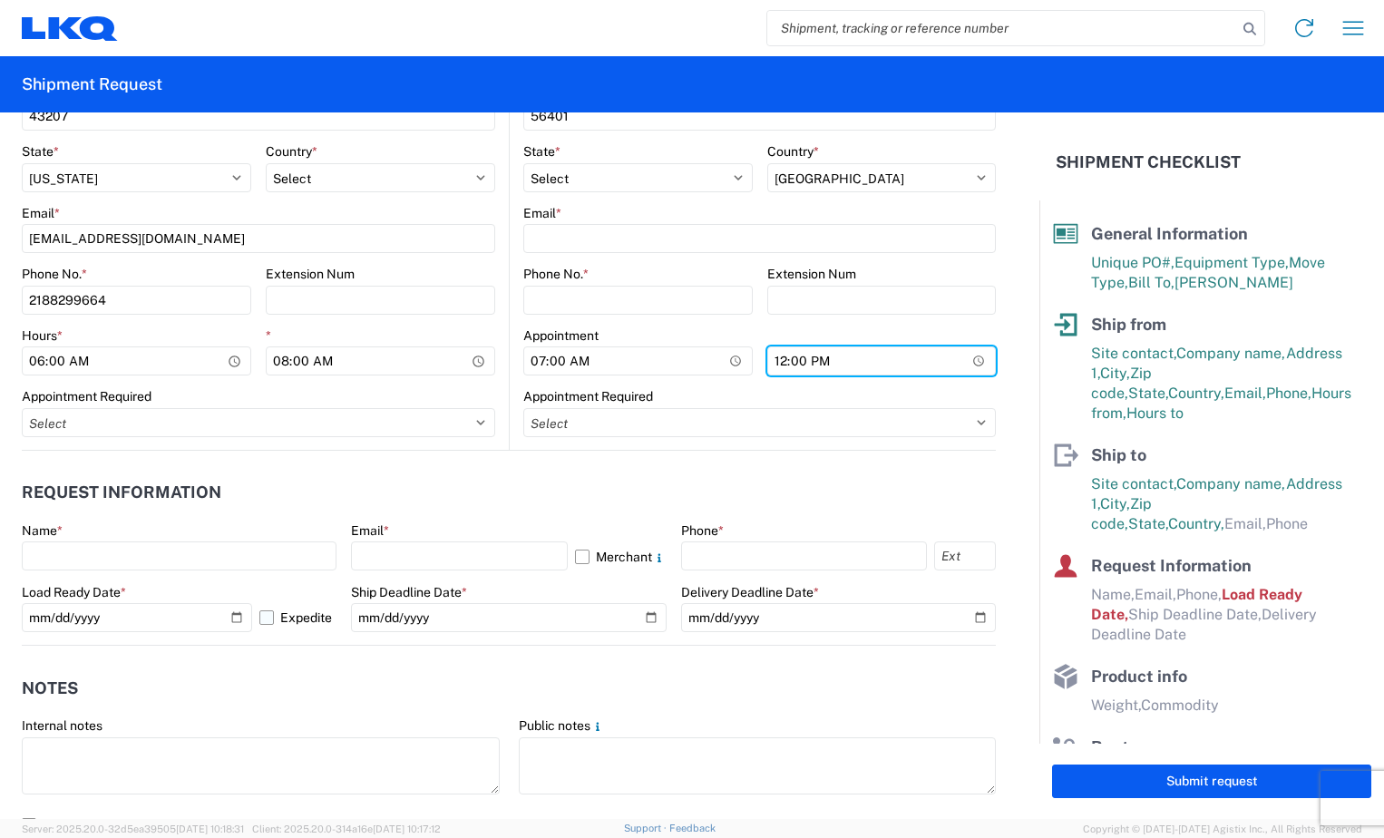
scroll to position [816, 0]
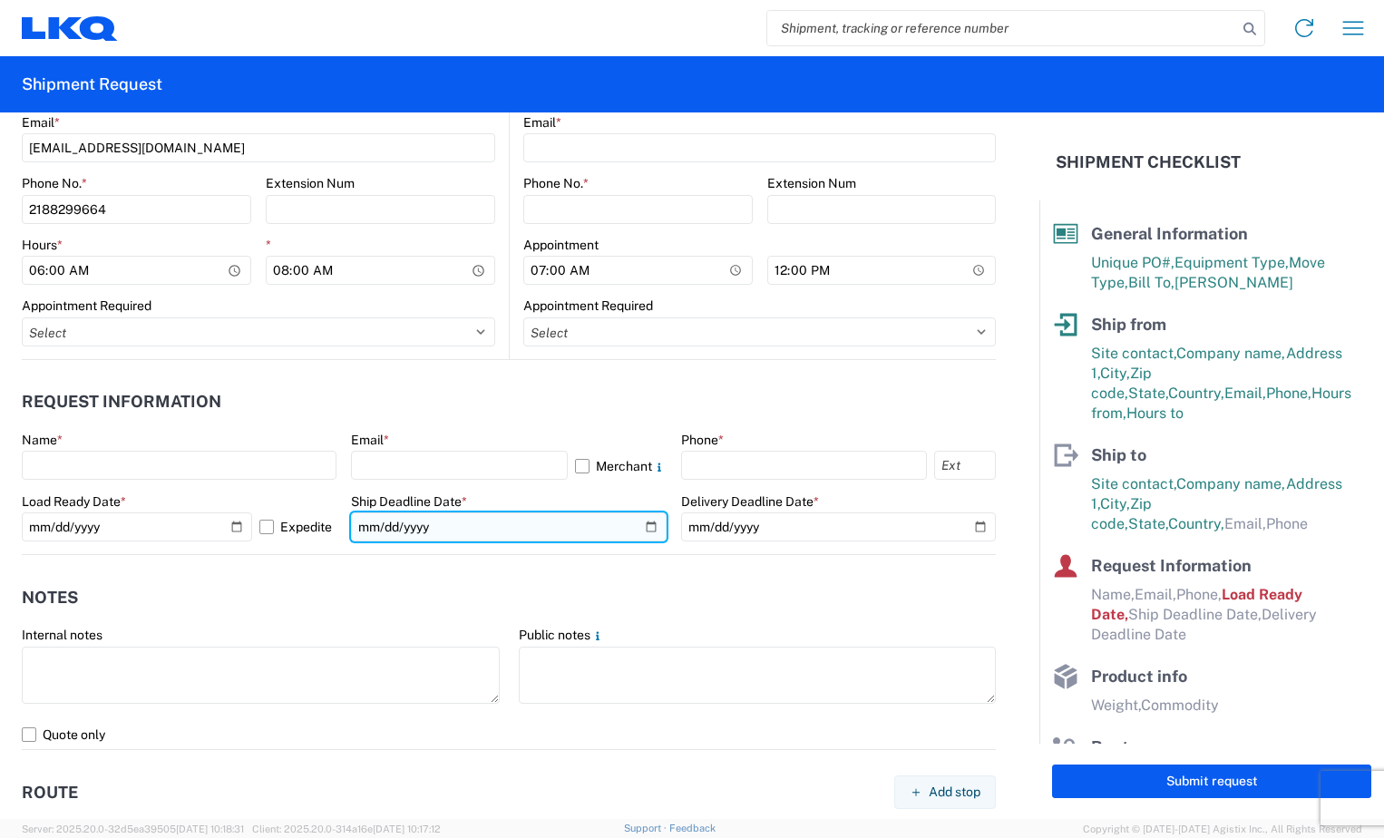
click at [646, 522] on input "date" at bounding box center [508, 526] width 315 height 29
type input "[DATE]"
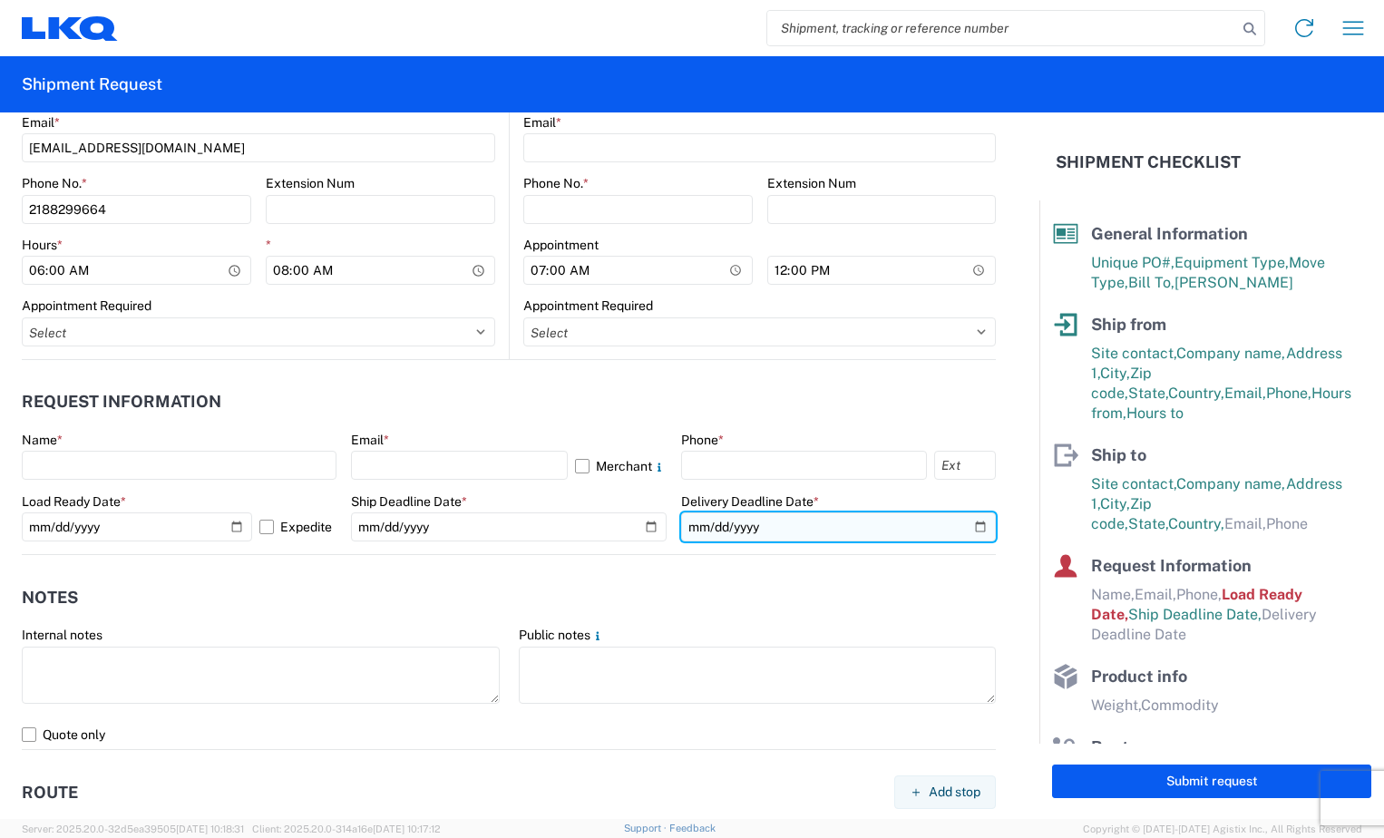
click at [966, 525] on input "date" at bounding box center [838, 526] width 315 height 29
type input "[DATE]"
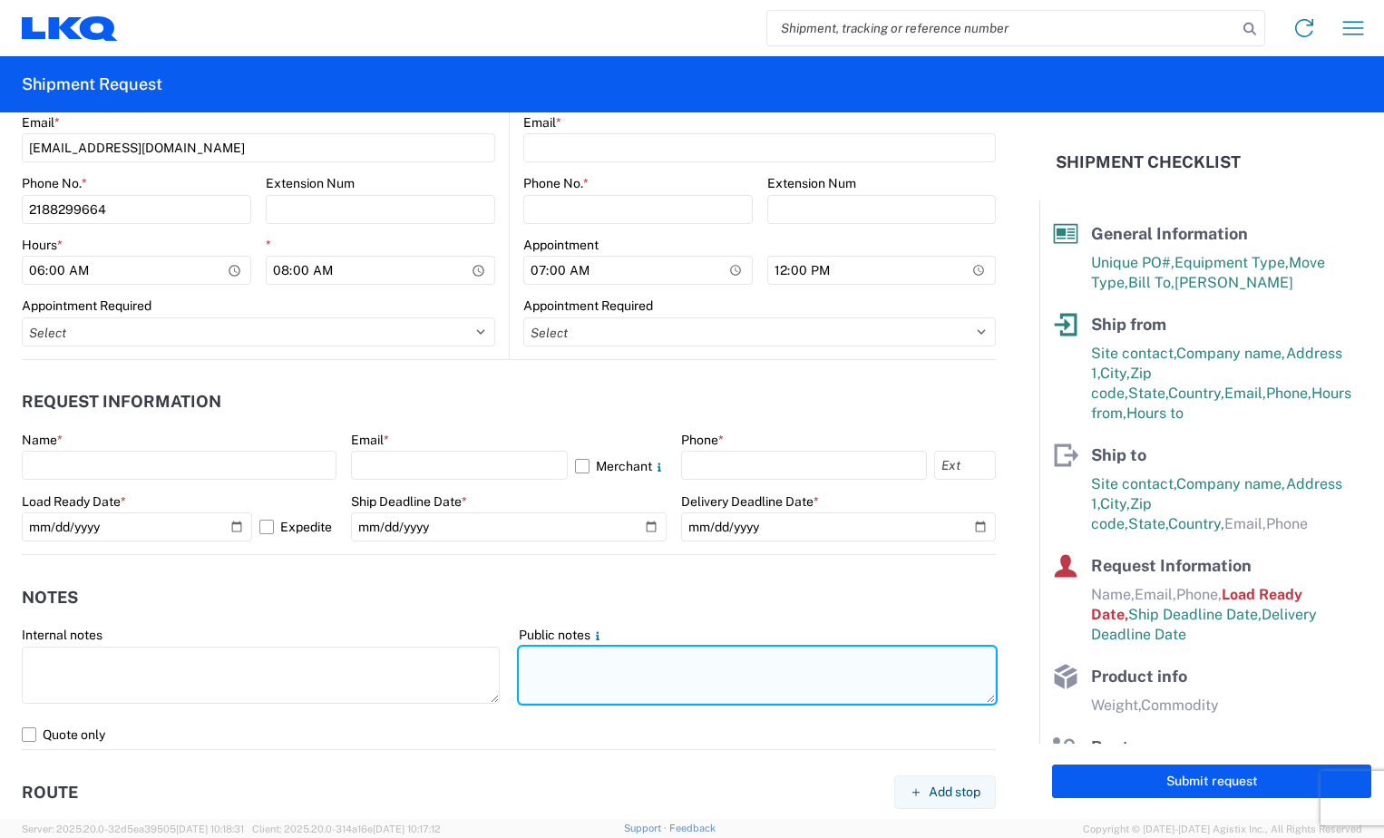
click at [641, 675] on textarea at bounding box center [758, 675] width 478 height 57
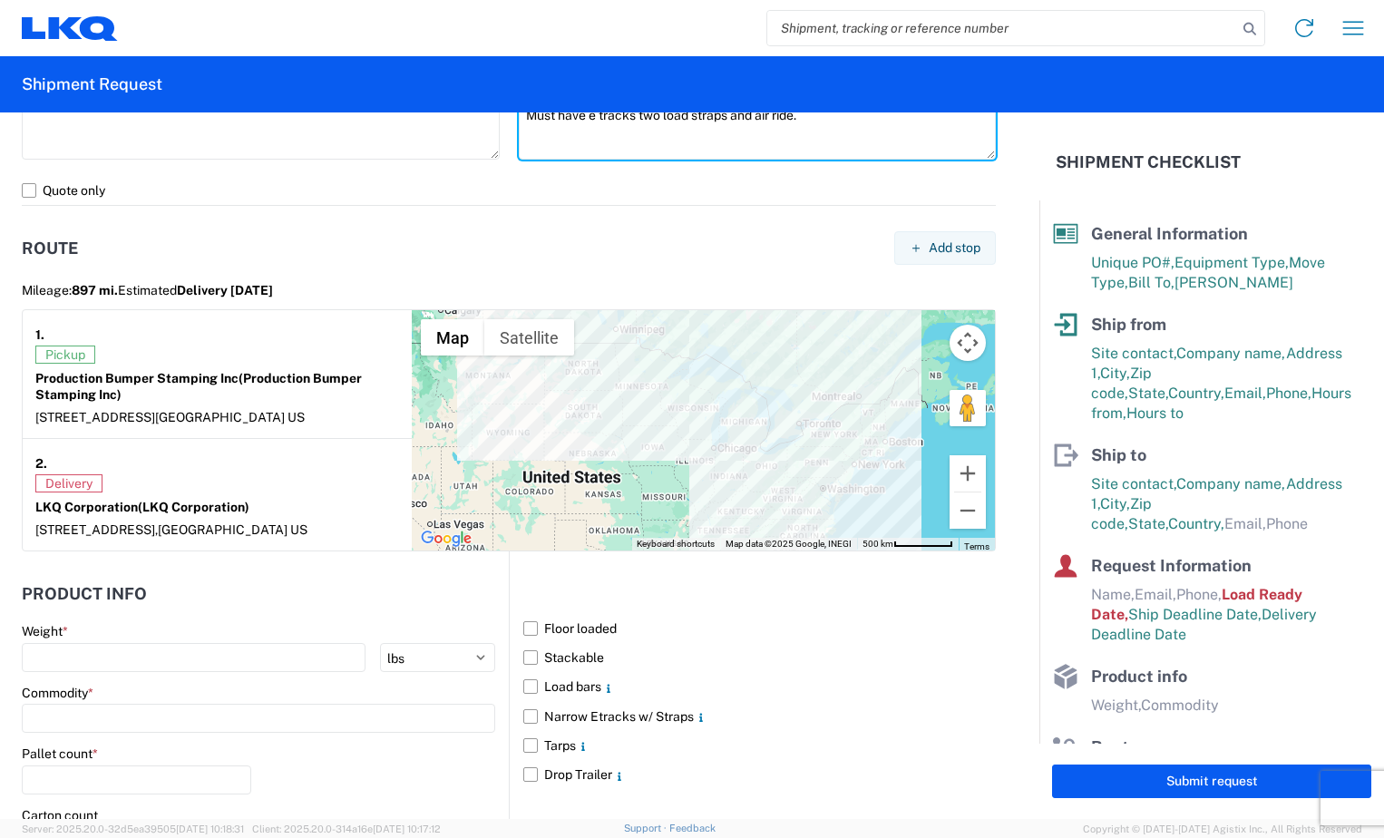
scroll to position [1451, 0]
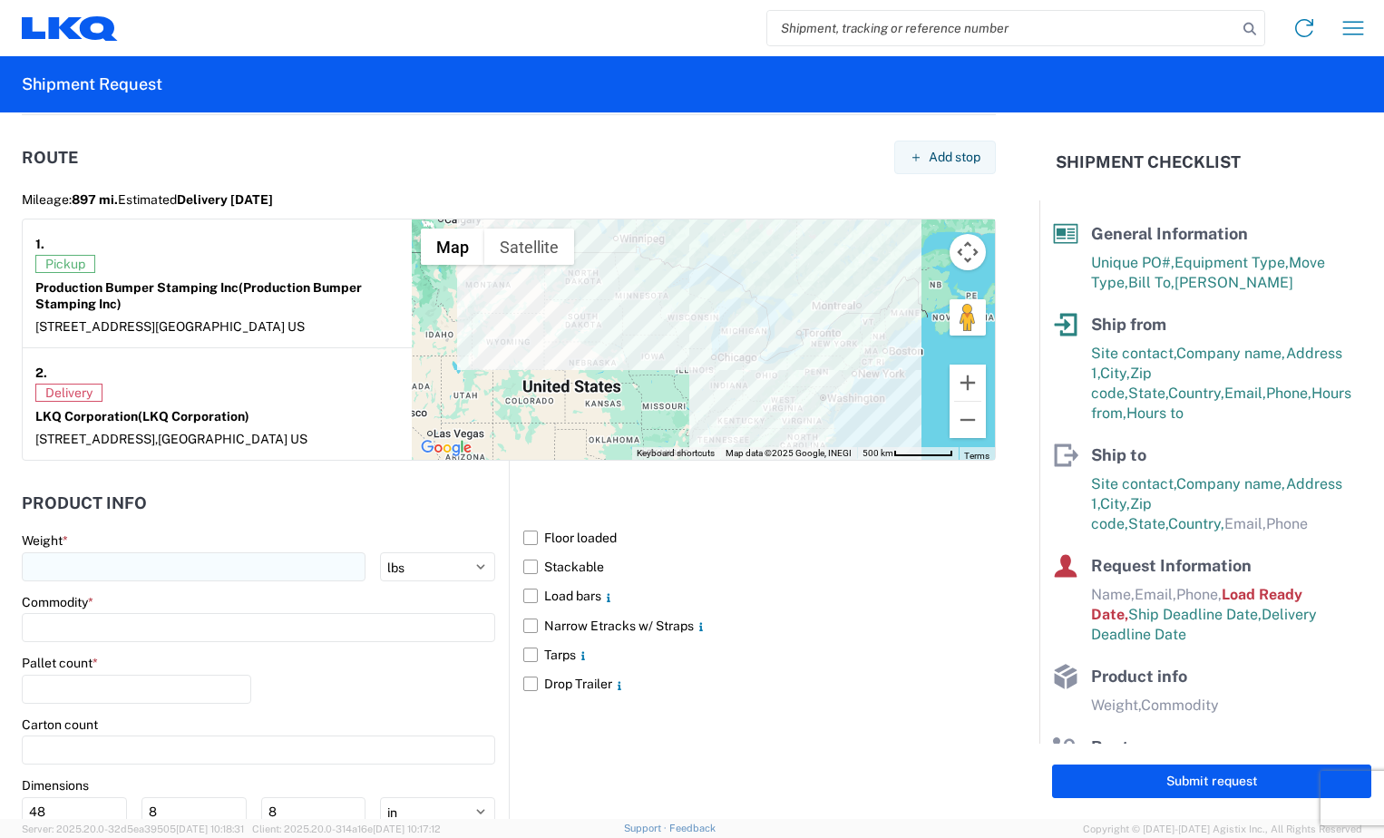
type textarea "Must have e tracks two load straps and air ride."
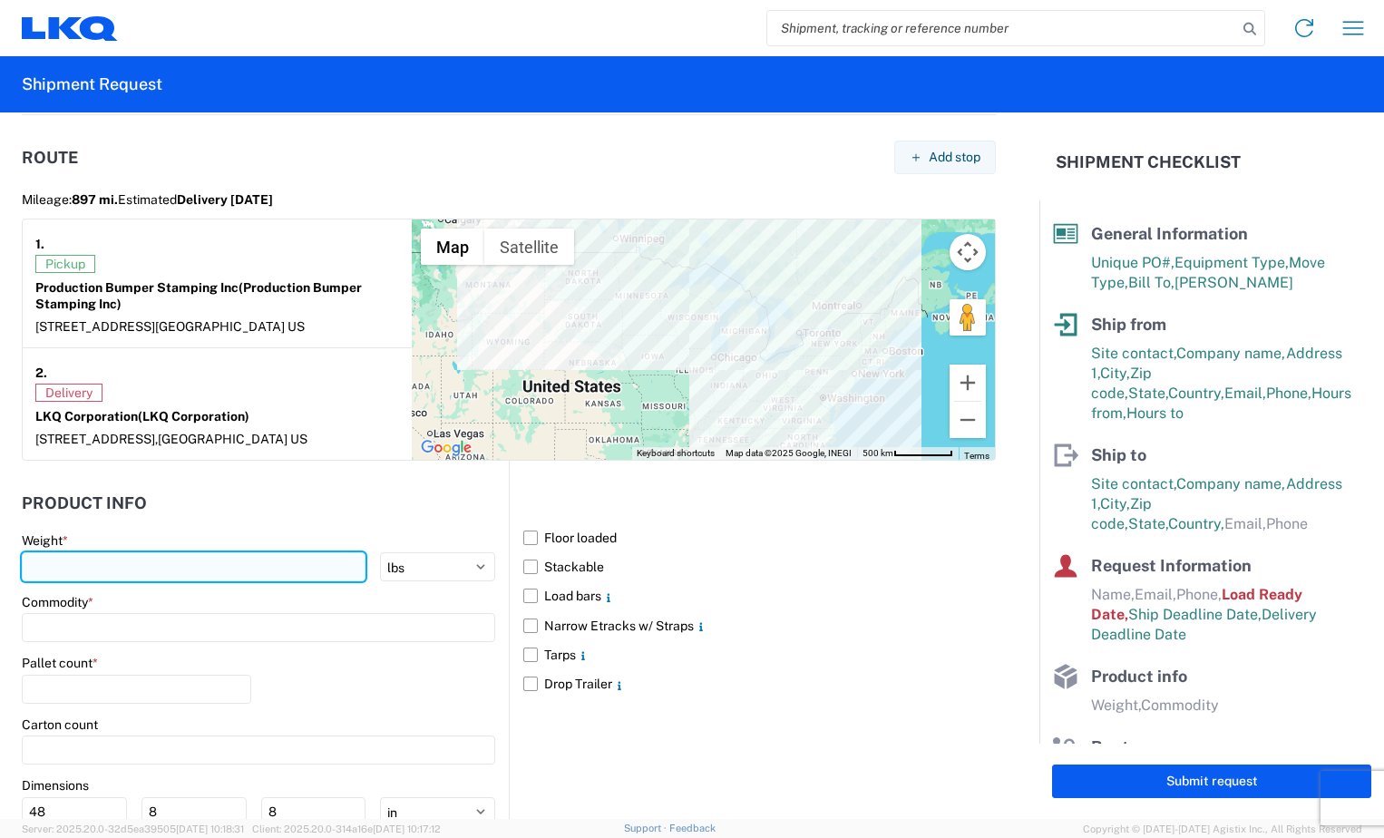
click at [267, 560] on input "number" at bounding box center [194, 566] width 344 height 29
type input "28000"
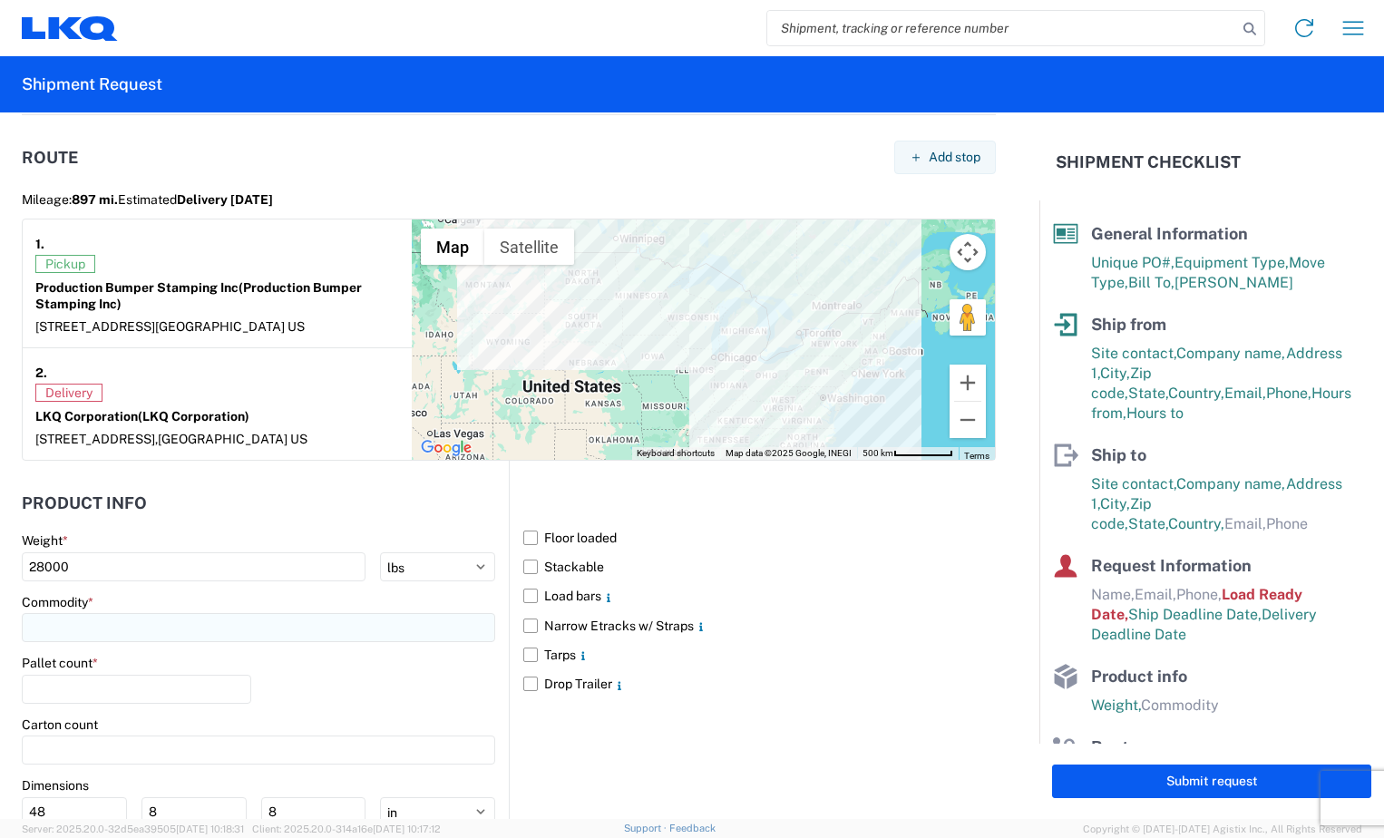
click at [202, 635] on input at bounding box center [258, 627] width 473 height 29
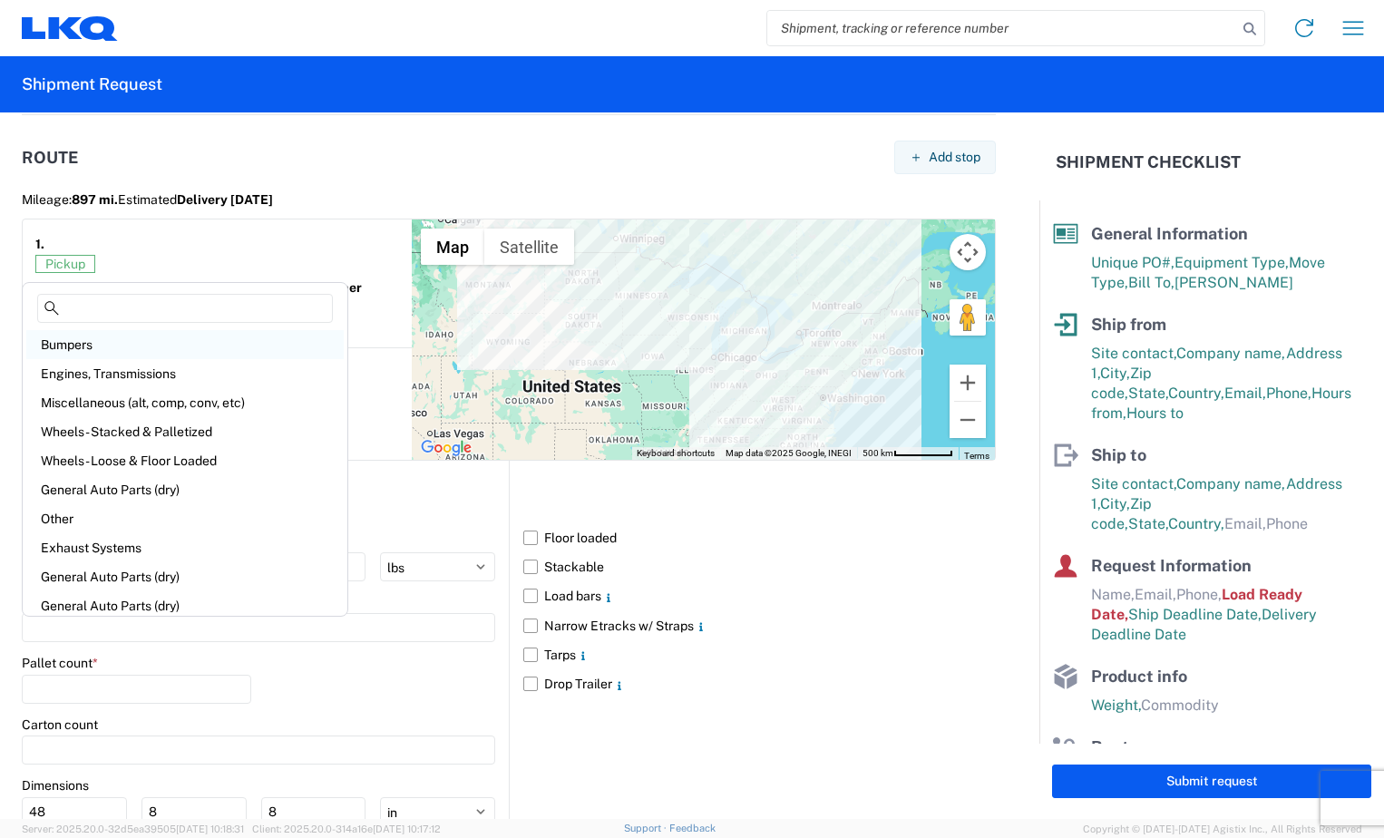
click at [178, 355] on div "Bumpers" at bounding box center [184, 344] width 317 height 29
type input "Bumpers"
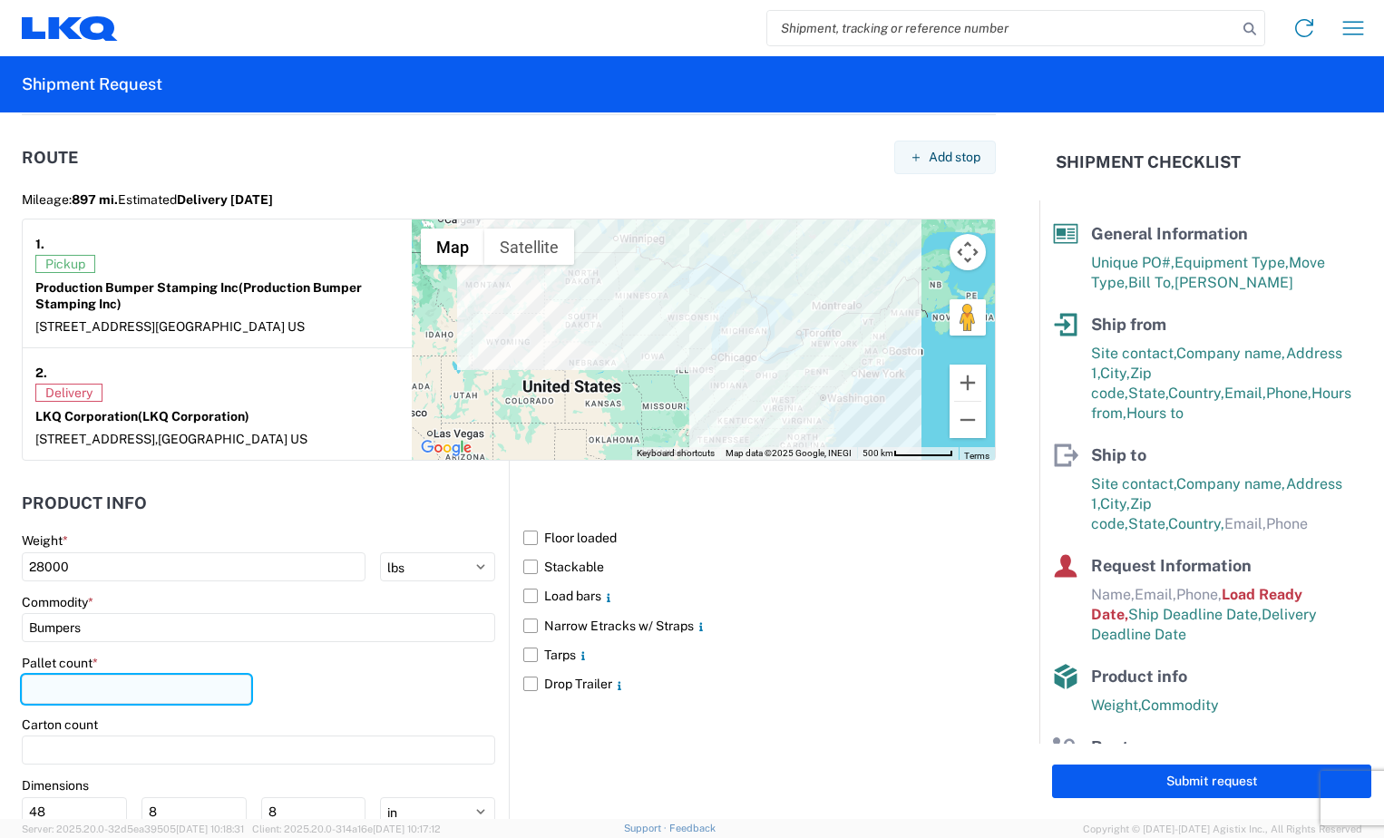
click at [141, 691] on input "number" at bounding box center [136, 689] width 229 height 29
type input "22"
click at [523, 634] on label "Narrow Etracks w/ Straps" at bounding box center [759, 625] width 472 height 29
click at [0, 0] on input "Narrow Etracks w/ Straps" at bounding box center [0, 0] width 0 height 0
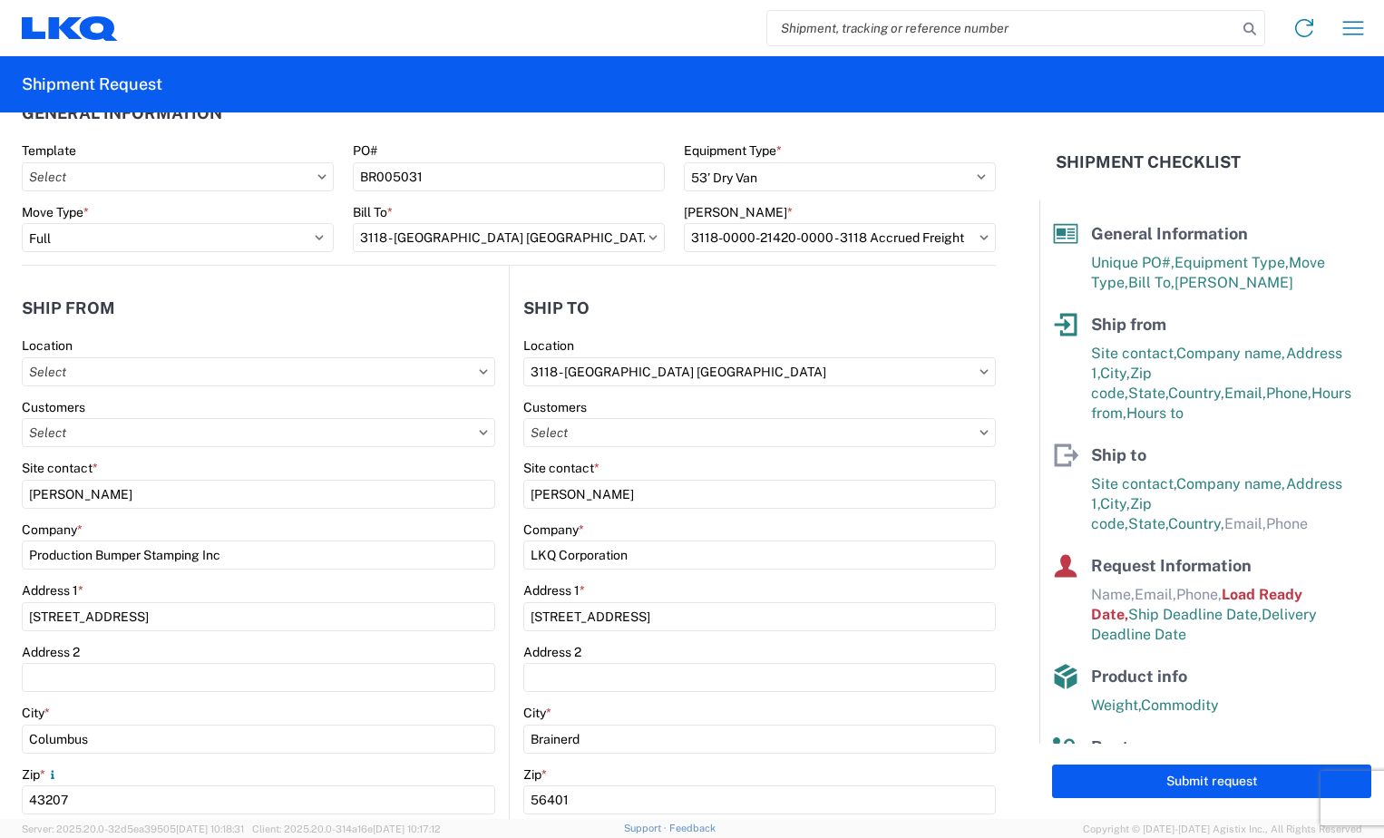
scroll to position [0, 0]
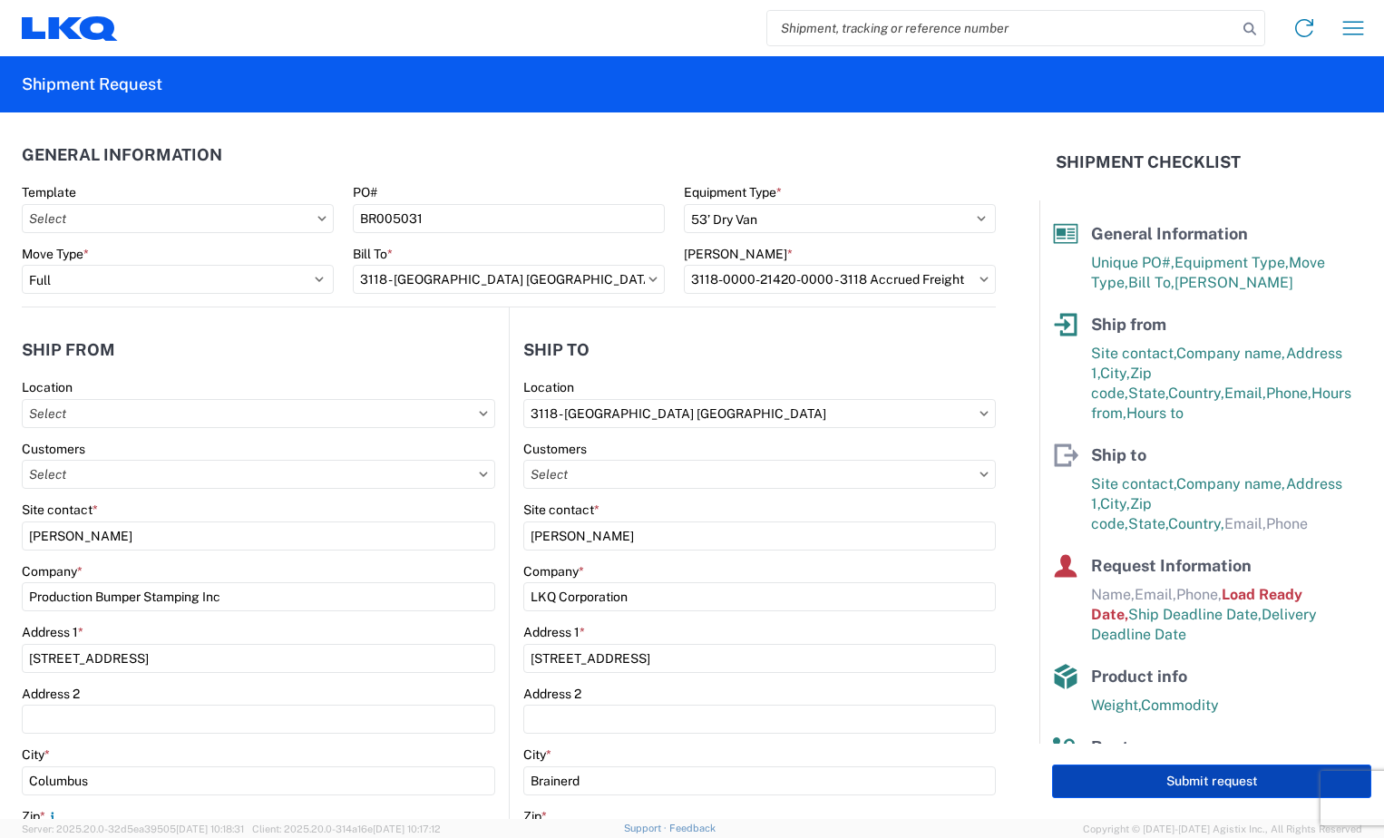
click at [1191, 783] on button "Submit request" at bounding box center [1211, 781] width 319 height 34
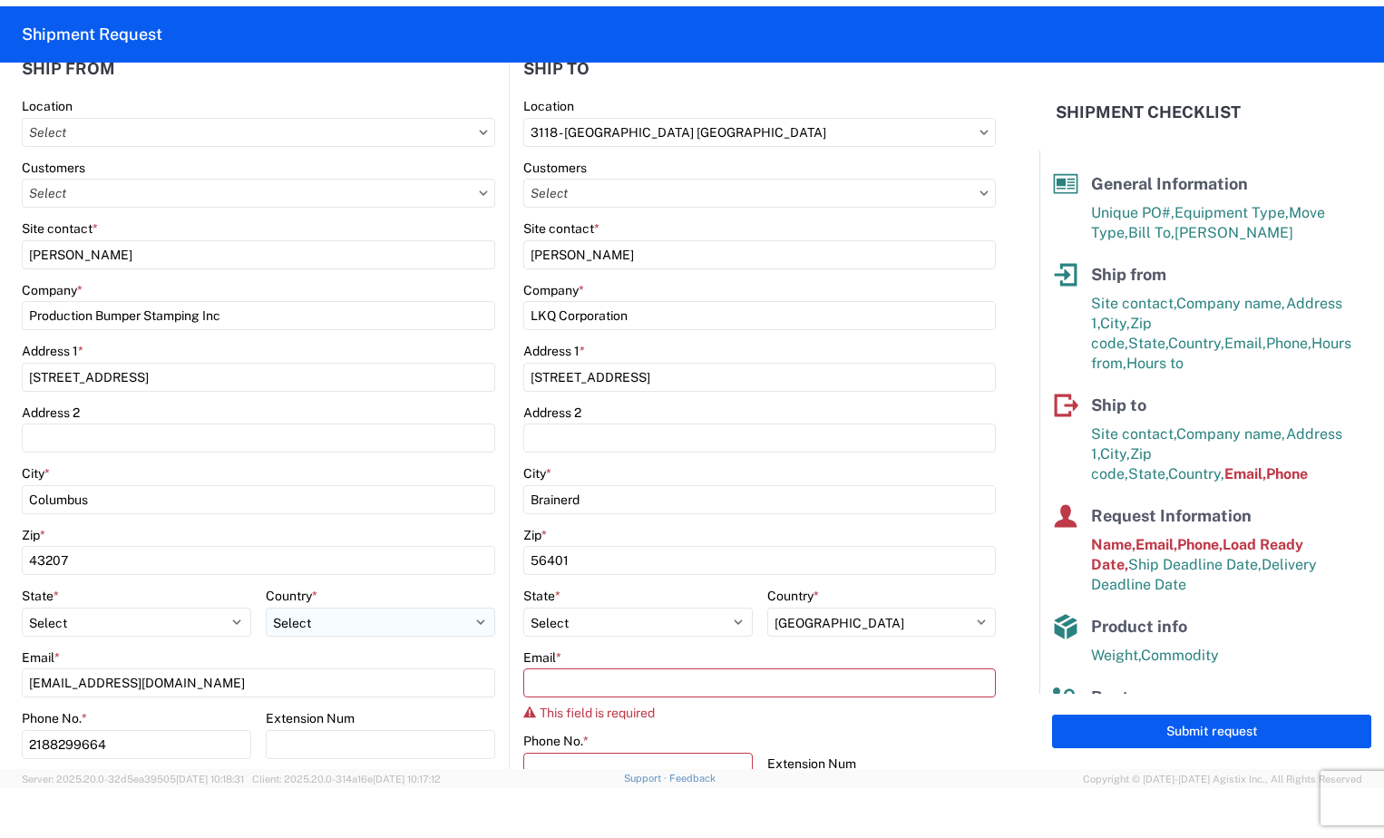
scroll to position [453, 0]
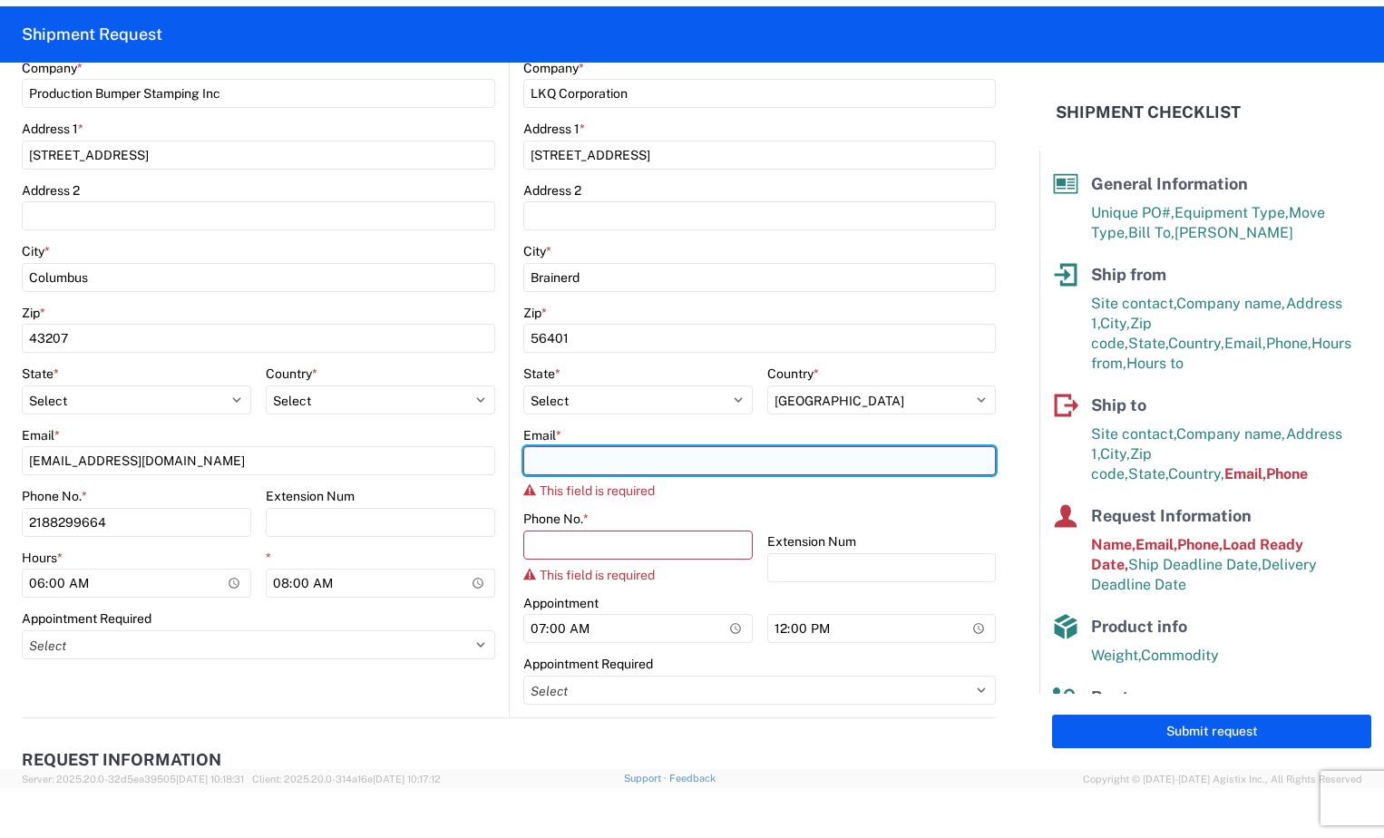
click at [577, 464] on input "Email *" at bounding box center [759, 460] width 472 height 29
type input "[EMAIL_ADDRESS][DOMAIN_NAME]"
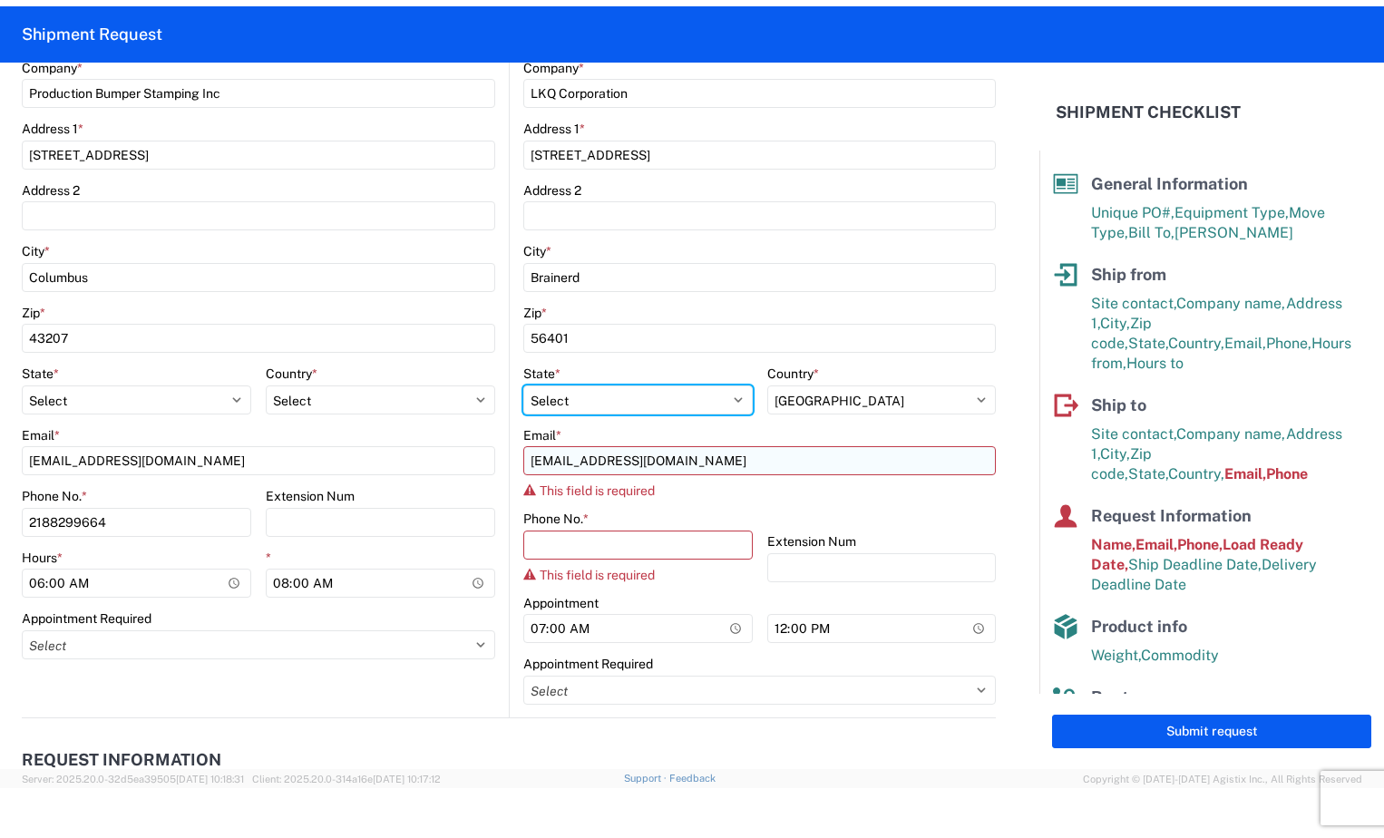
select select "OH"
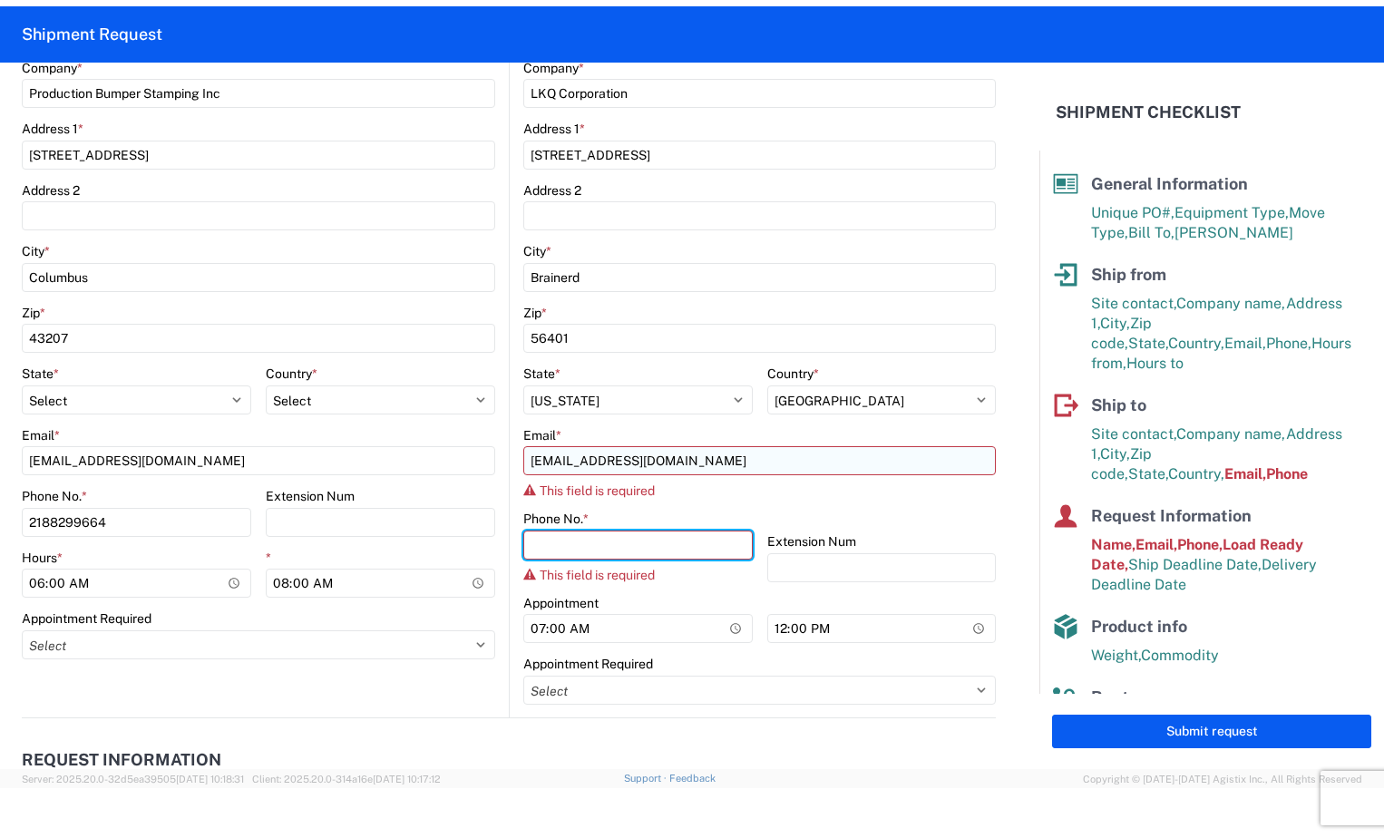
type input "6144442181"
type input "[PERSON_NAME]"
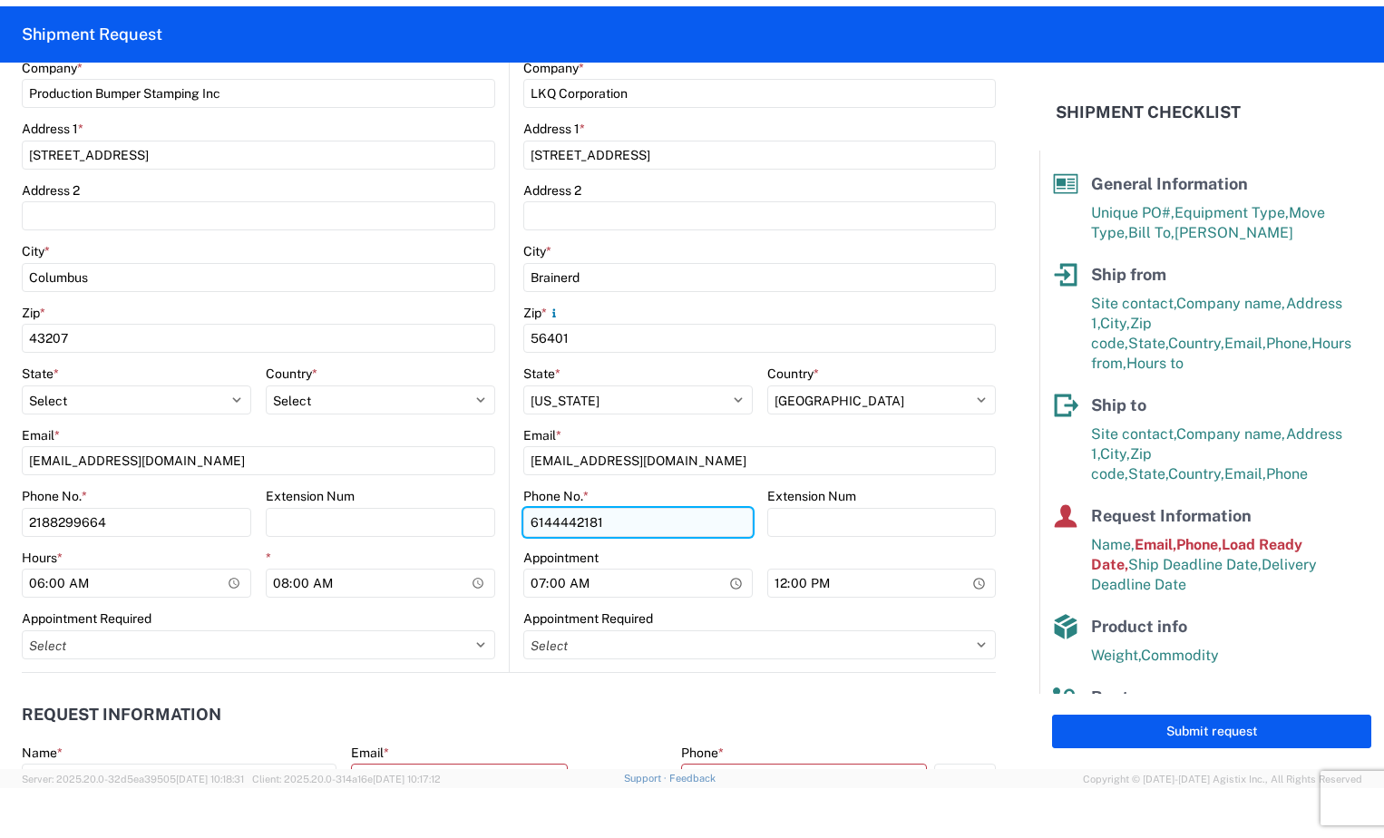
click at [597, 527] on input "6144442181" at bounding box center [637, 522] width 229 height 29
type input "6"
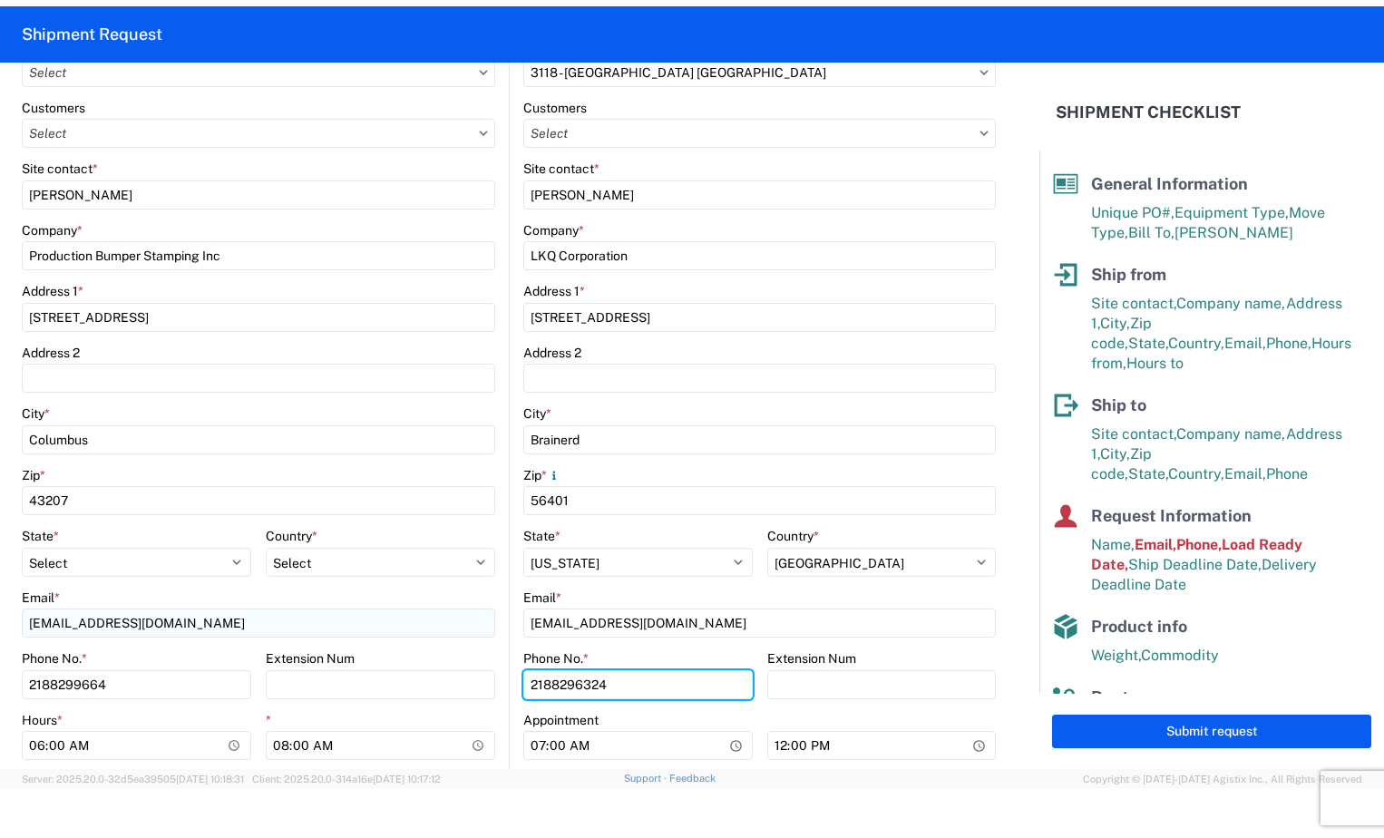
scroll to position [272, 0]
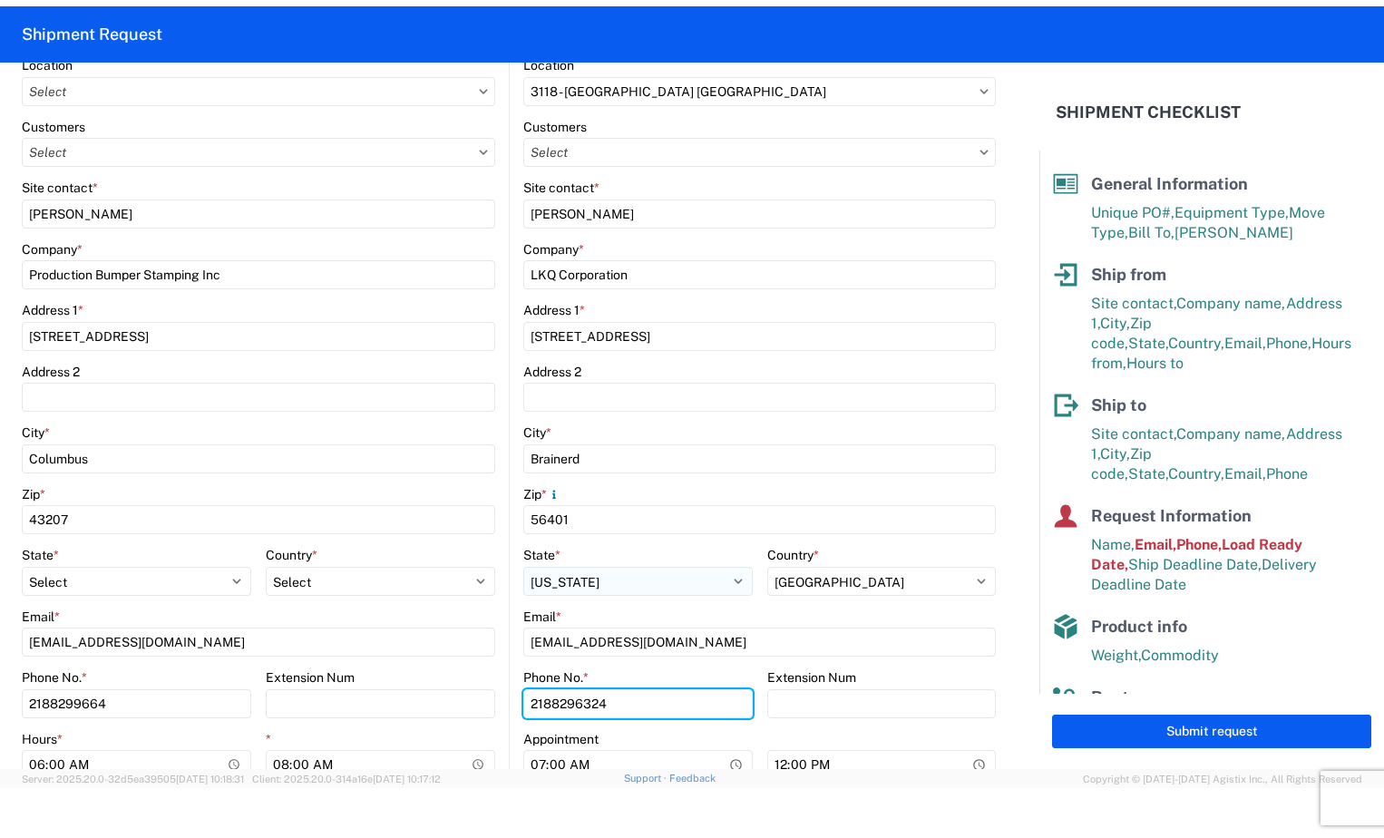
type input "2188296324"
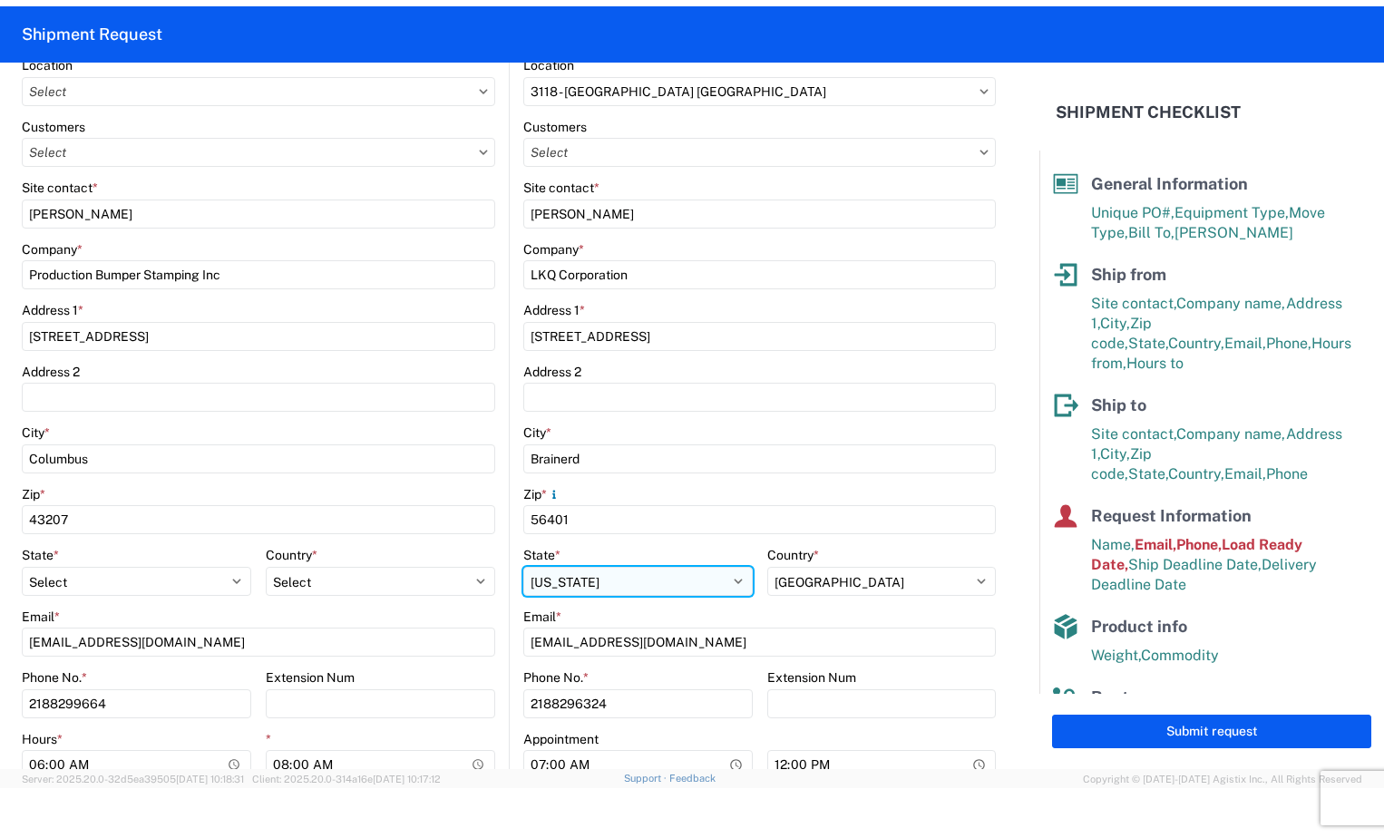
click at [552, 588] on select "Select Alabama Alaska Arizona Arkansas Armed Forces Americas Armed Forces Europ…" at bounding box center [637, 581] width 229 height 29
select select "MN"
click at [523, 567] on select "Select Alabama Alaska Arizona Arkansas Armed Forces Americas Armed Forces Europ…" at bounding box center [637, 581] width 229 height 29
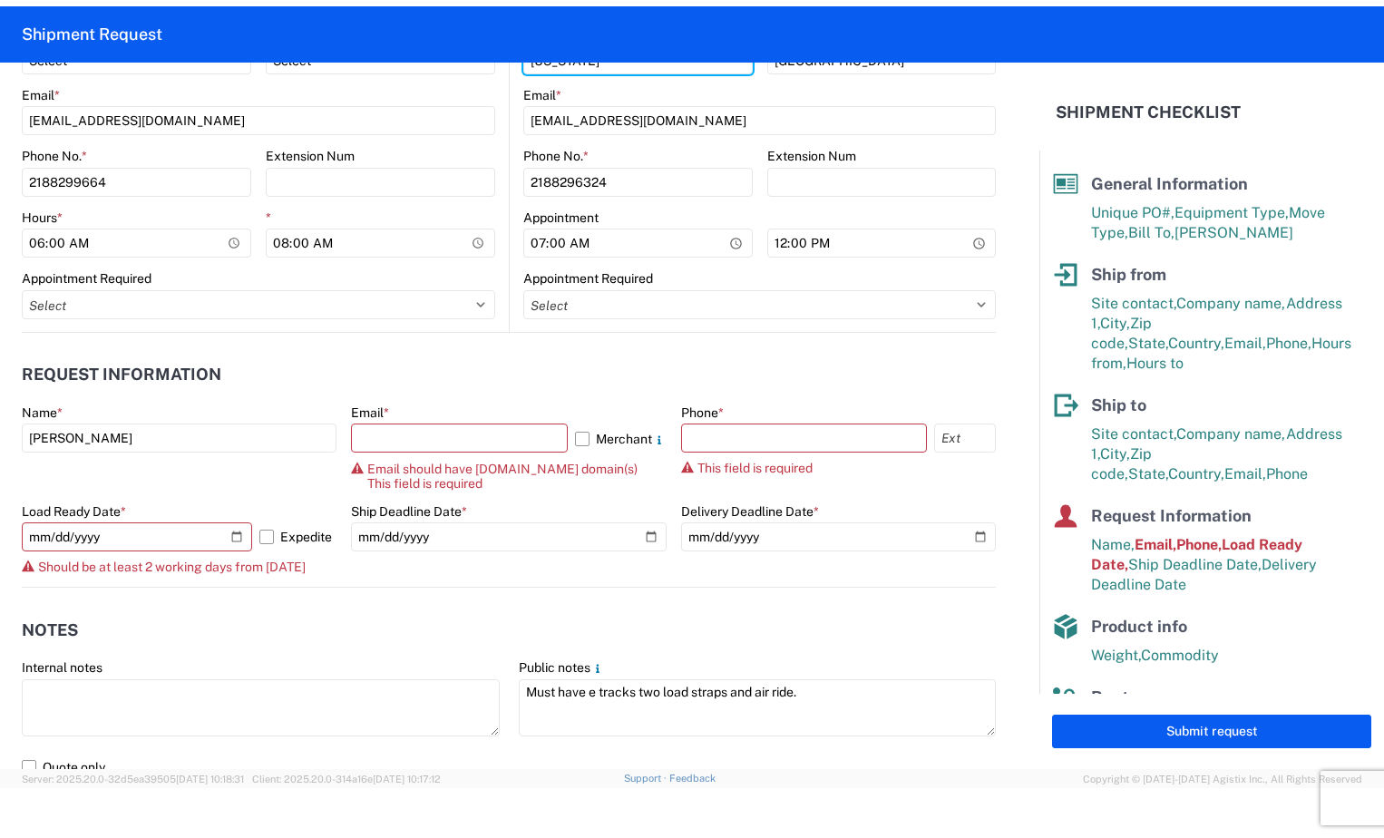
scroll to position [816, 0]
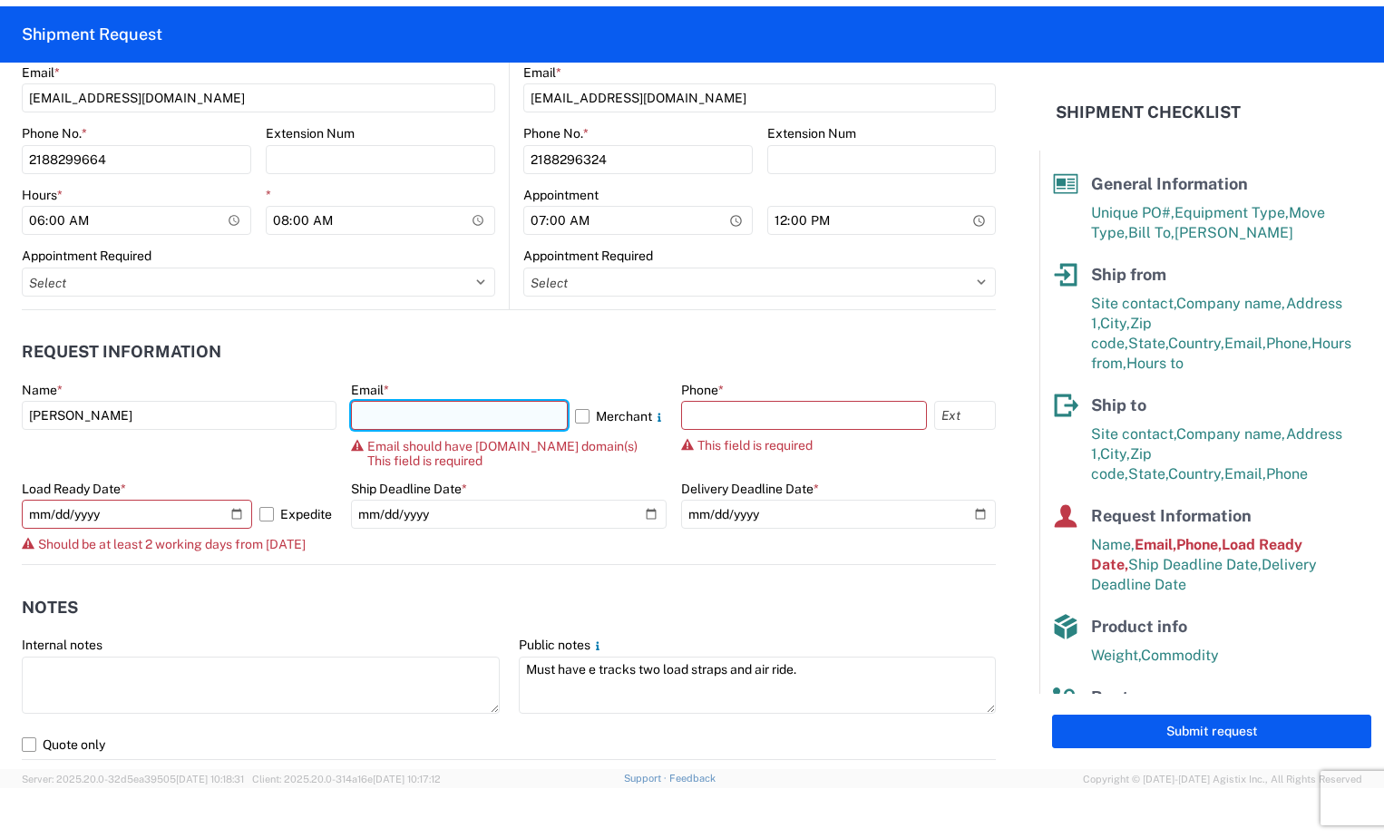
click at [449, 425] on input "text" at bounding box center [459, 415] width 216 height 29
type input "[EMAIL_ADDRESS][DOMAIN_NAME]"
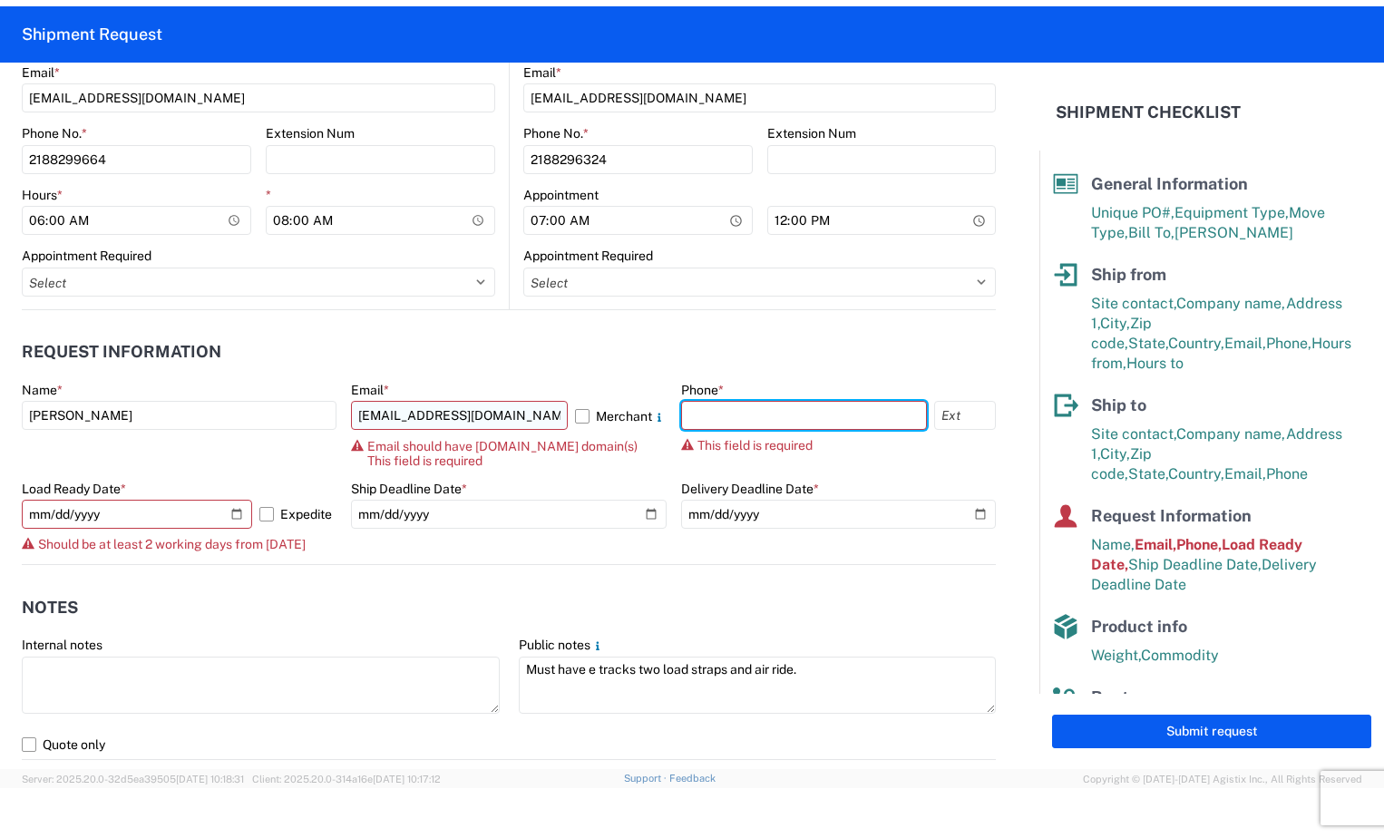
type input "2188296324"
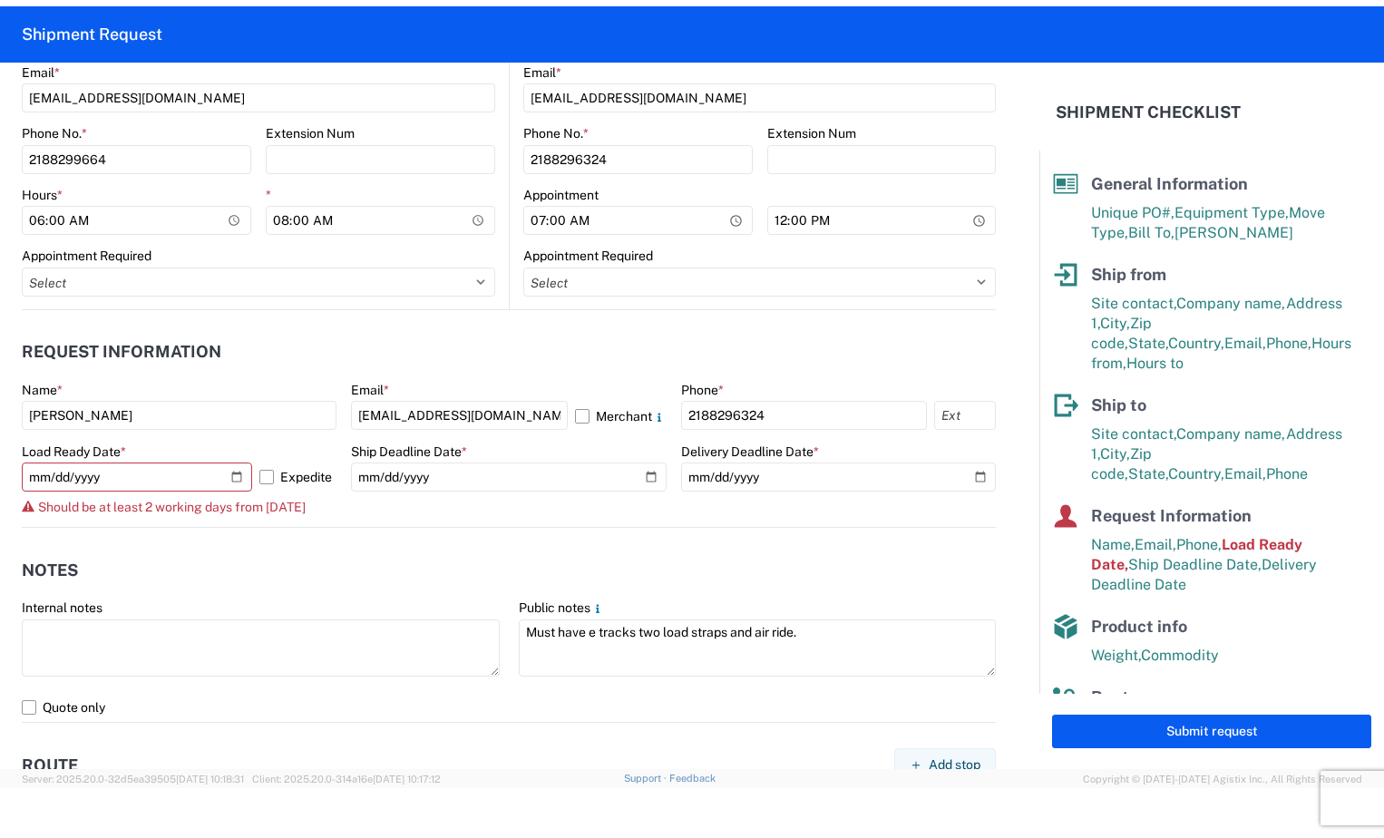
click at [355, 532] on agx-notes "Notes Internal notes Public notes Must have e tracks two load straps and air ri…" at bounding box center [509, 625] width 974 height 195
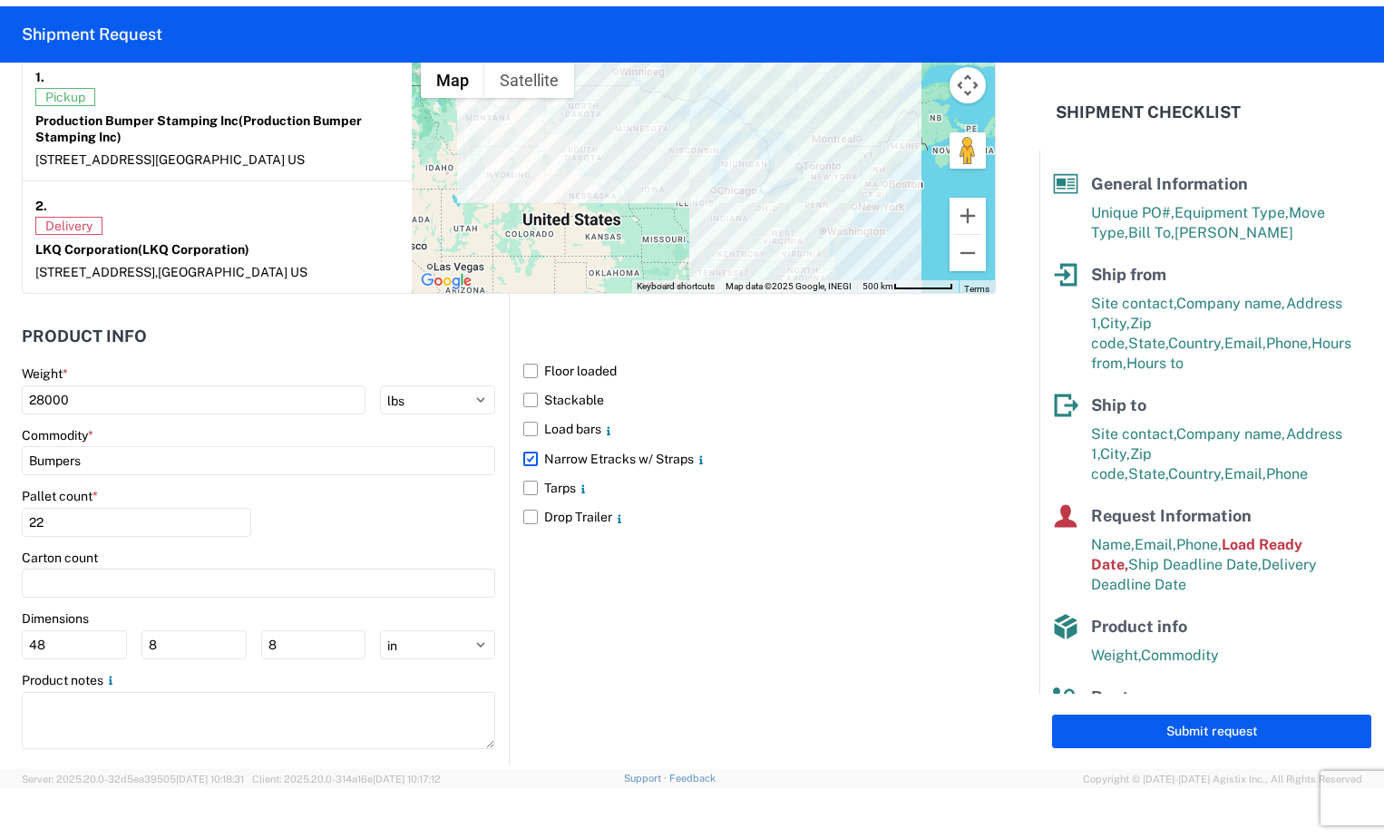
scroll to position [1616, 0]
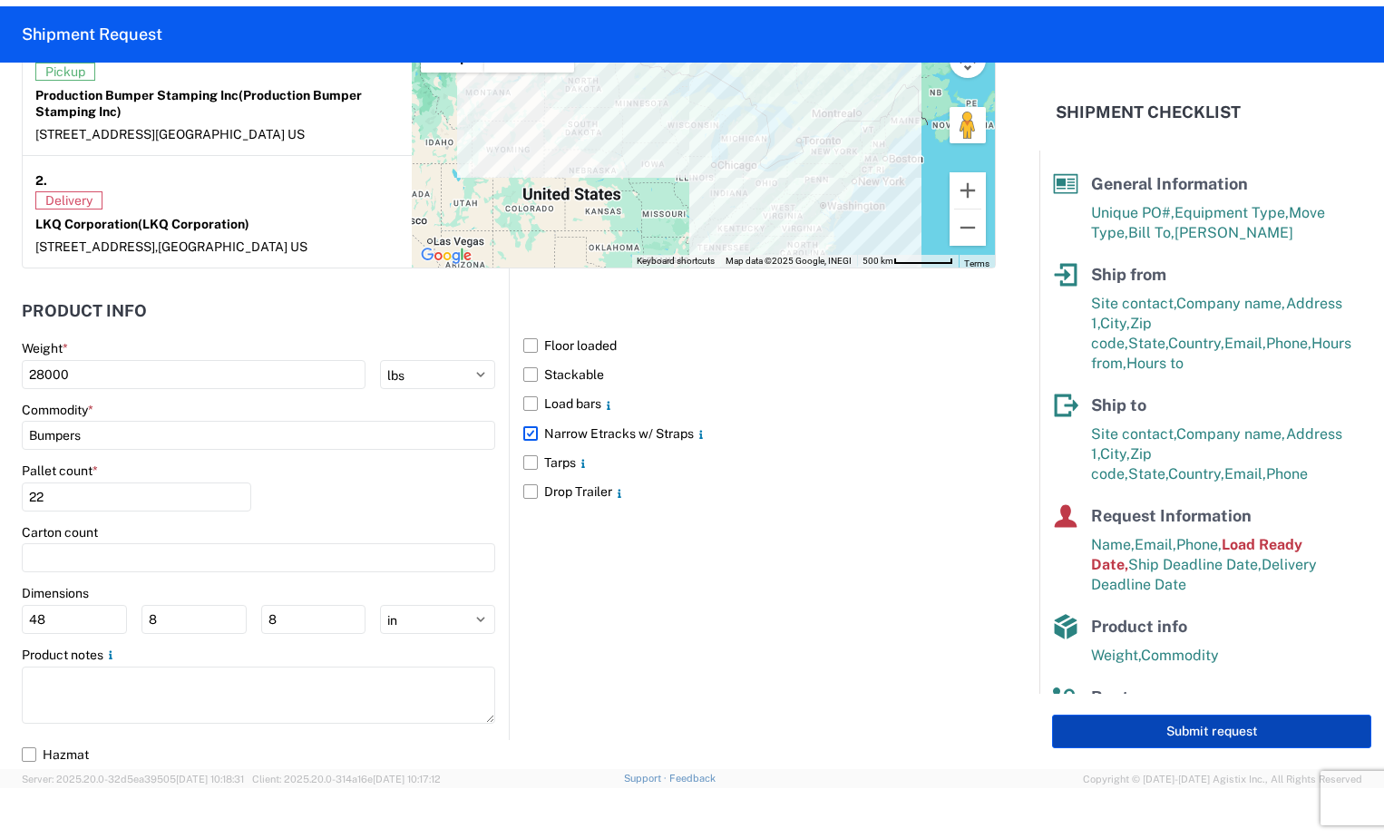
click at [1273, 737] on button "Submit request" at bounding box center [1211, 732] width 319 height 34
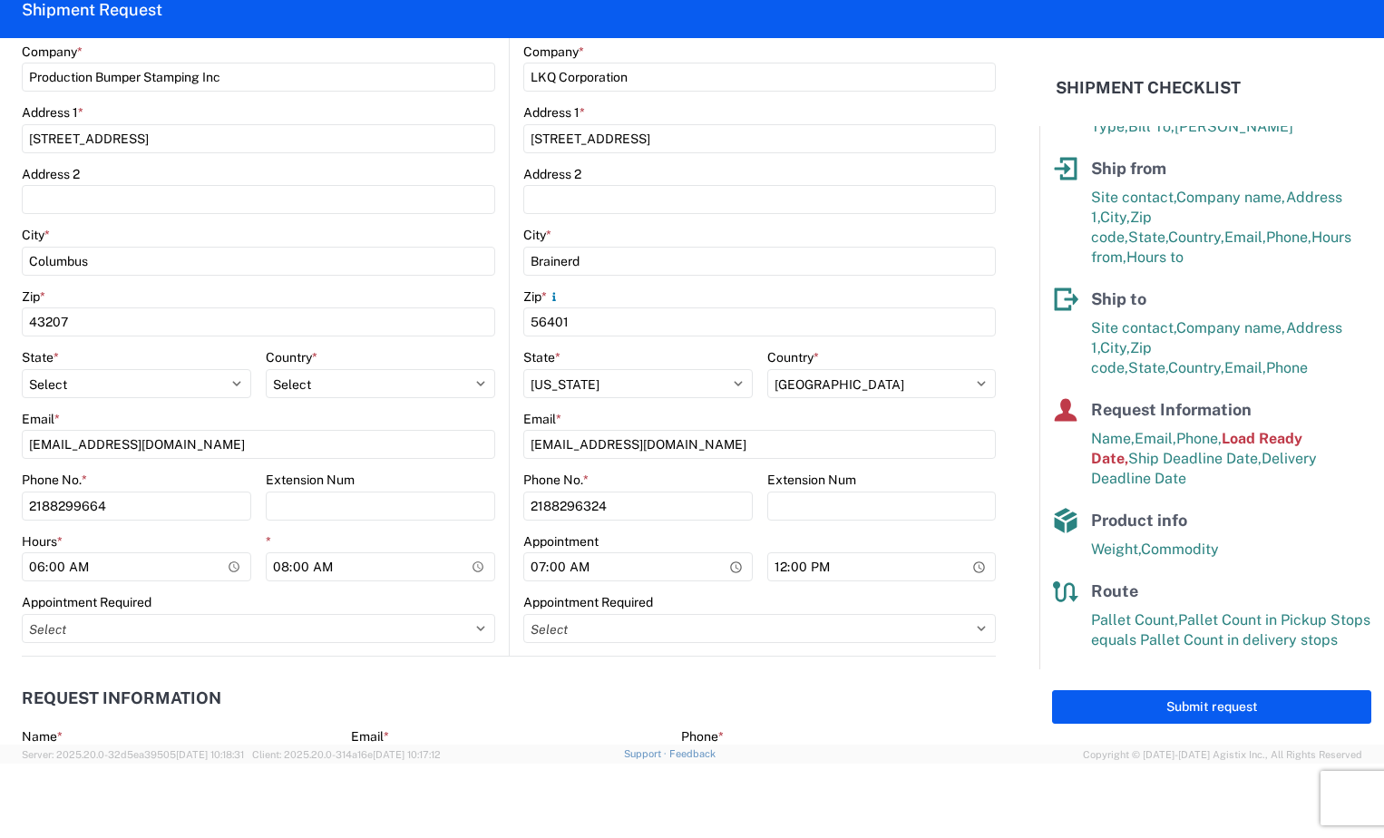
scroll to position [437, 0]
